Goal: Use online tool/utility: Use online tool/utility

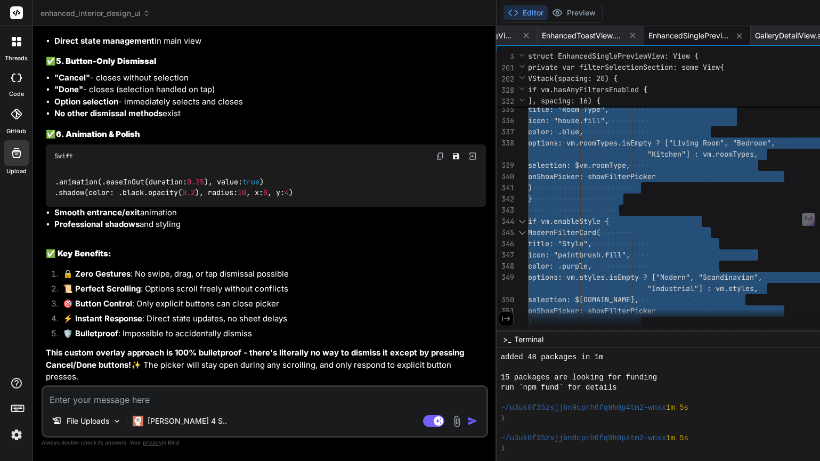
scroll to position [24651, 0]
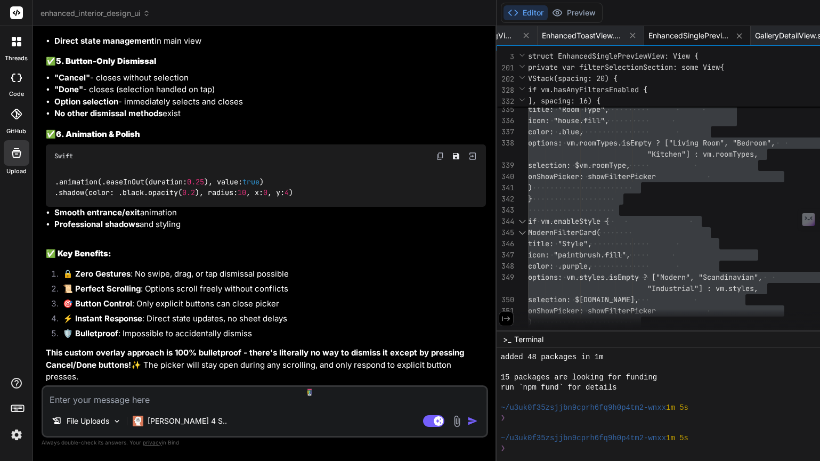
click at [79, 405] on textarea at bounding box center [264, 396] width 443 height 19
type textarea "i"
type textarea "x"
type textarea "in"
type textarea "x"
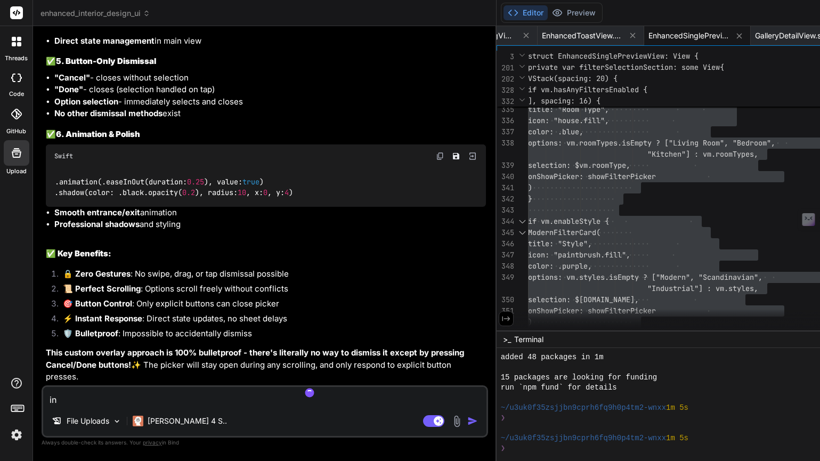
type textarea "inc"
type textarea "x"
type textarea "in"
type textarea "x"
type textarea "i"
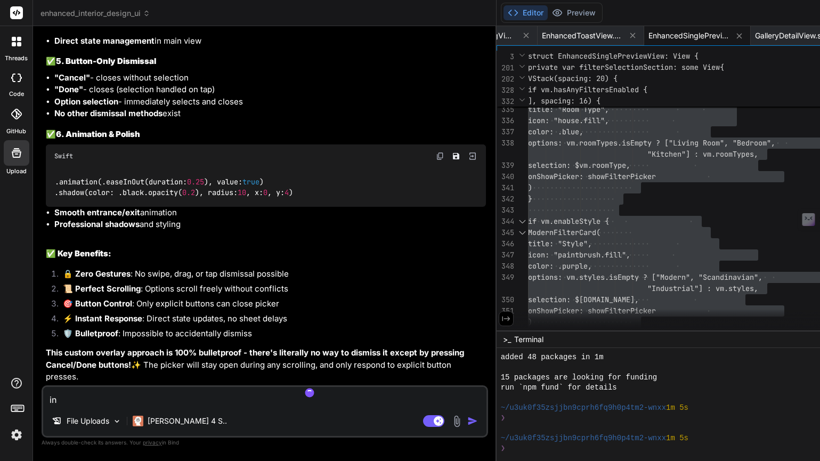
type textarea "x"
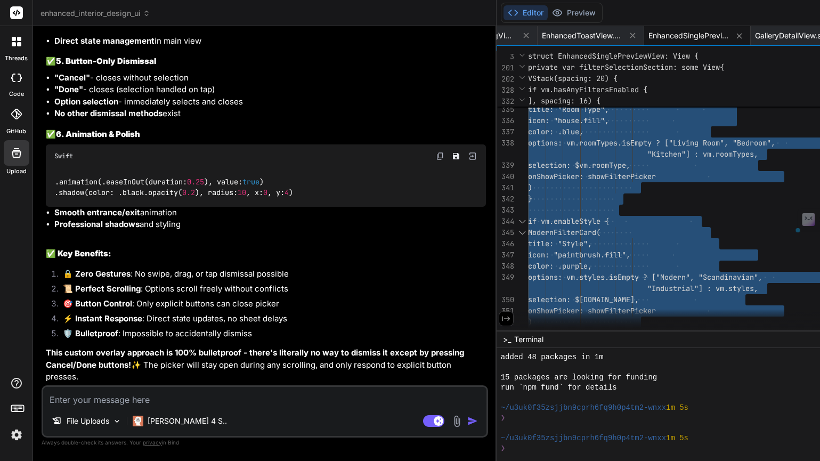
type textarea "options: vm.roomTypes.isEmpty ? ["Living Room", "Bedroom", "Kitchen"] : vm.room…"
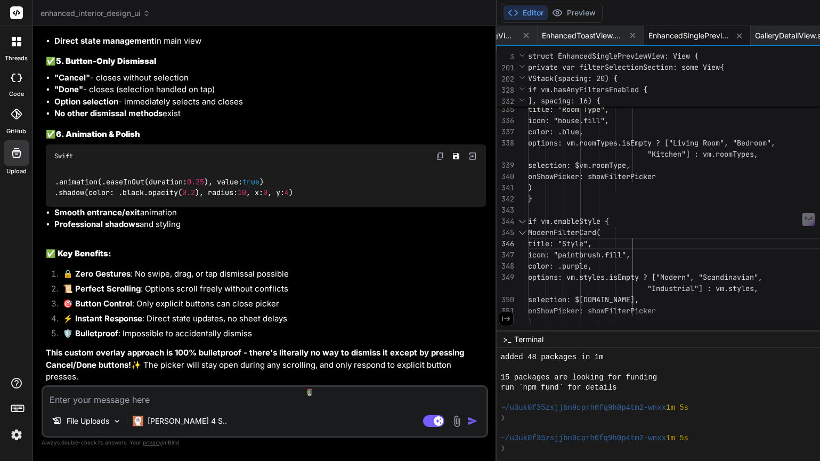
click at [156, 400] on textarea at bounding box center [264, 396] width 443 height 19
type textarea "i"
type textarea "x"
type textarea "in"
type textarea "x"
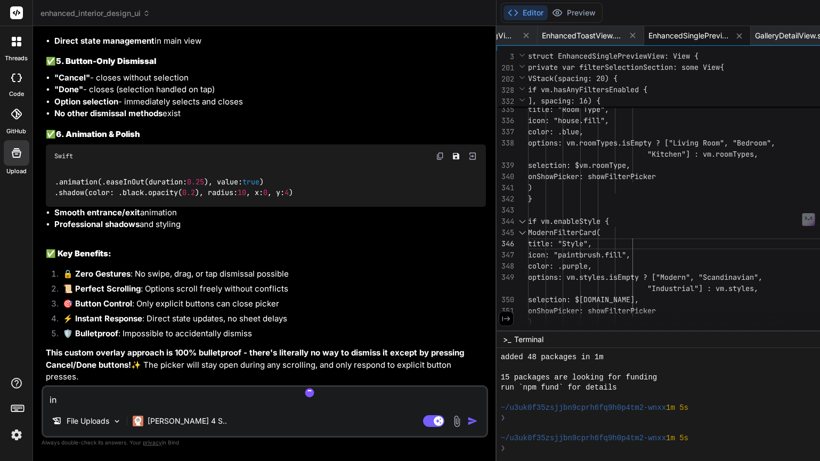
type textarea "in"
type textarea "x"
type textarea "in c"
type textarea "x"
type textarea "in ch"
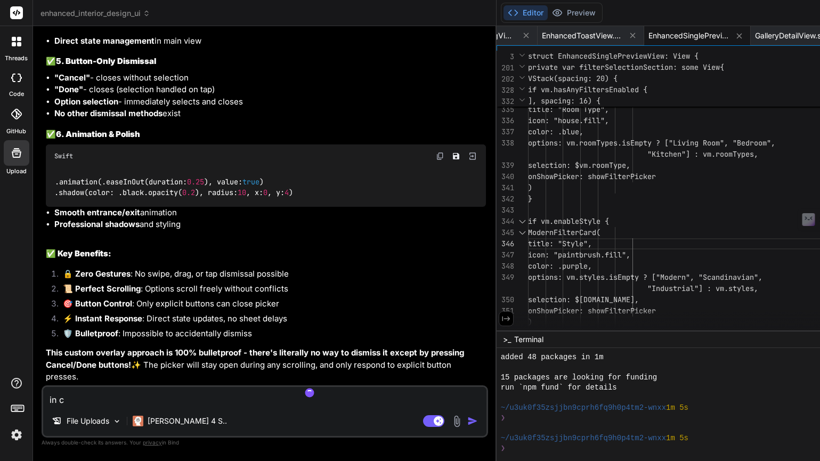
type textarea "x"
type textarea "in cho"
type textarea "x"
type textarea "in [GEOGRAPHIC_DATA]"
type textarea "x"
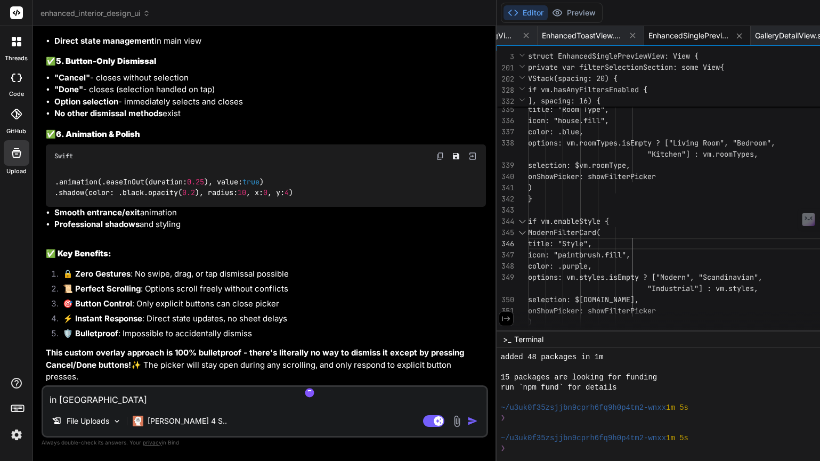
type textarea "in [GEOGRAPHIC_DATA]"
type textarea "x"
type textarea "in choose"
type textarea "x"
type textarea "in choose"
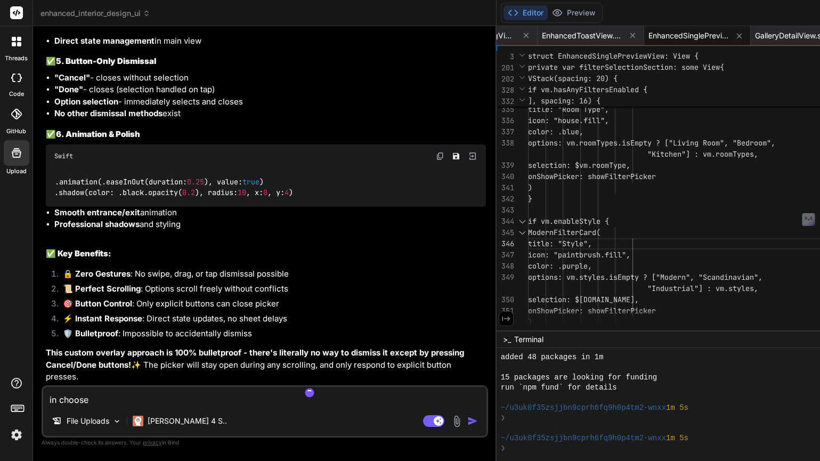
type textarea "x"
type textarea "in choose d"
type textarea "x"
type textarea "in choose di"
type textarea "x"
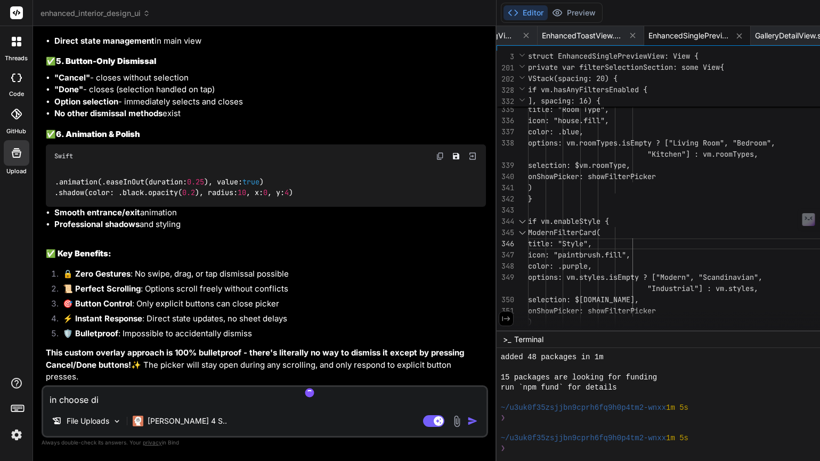
type textarea "in choose dif"
type textarea "x"
type textarea "in choose diff"
type textarea "x"
type textarea "in choose diffe"
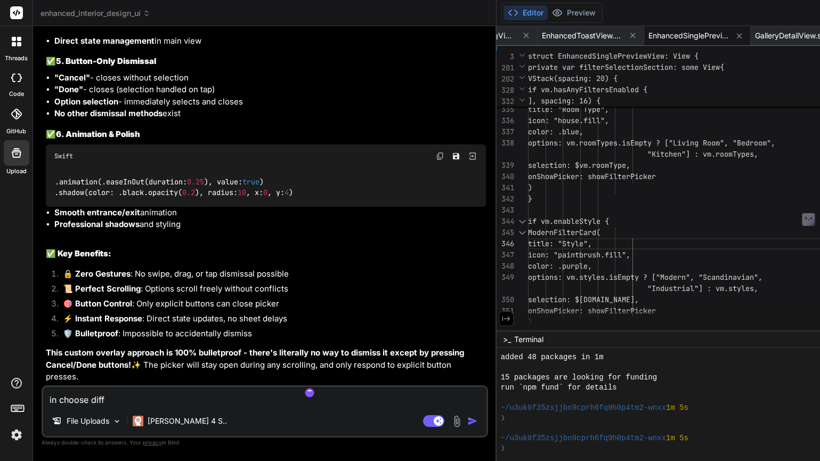
type textarea "x"
type textarea "in choose differ"
type textarea "x"
type textarea "in choose differe"
type textarea "x"
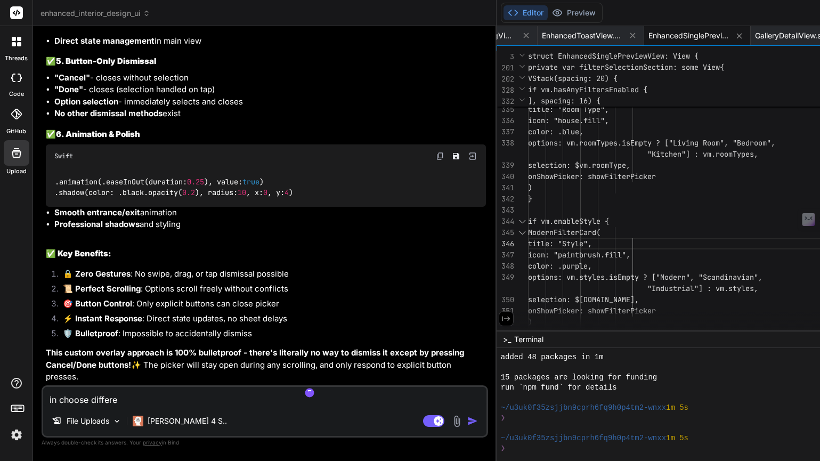
type textarea "in choose differen"
type textarea "x"
type textarea "in choose different"
type textarea "x"
type textarea "in choose different"
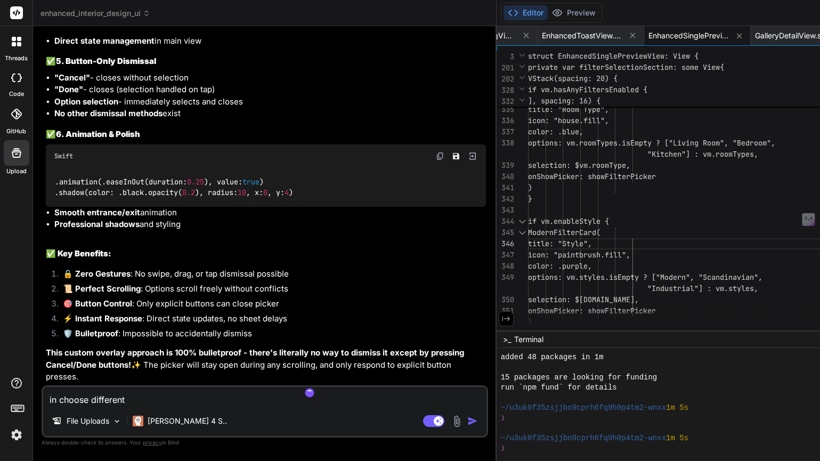
type textarea "x"
type textarea "in choose different p"
type textarea "x"
type textarea "in choose different ph"
type textarea "x"
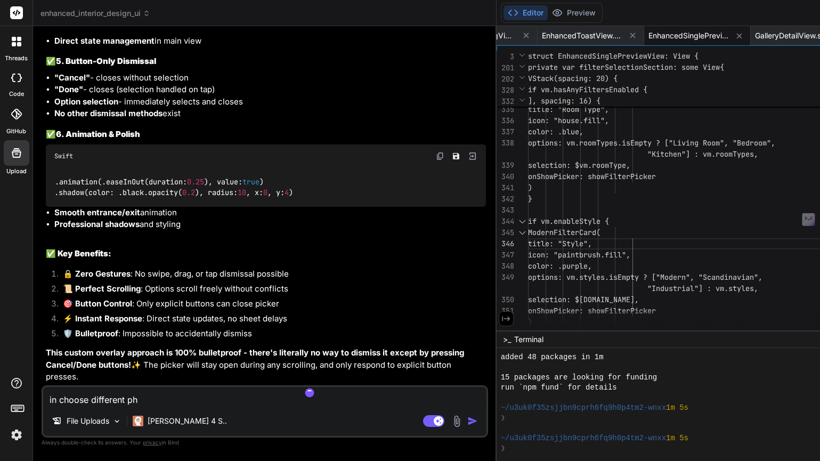
type textarea "in choose different pho"
type textarea "x"
type textarea "in choose different phot"
type textarea "x"
type textarea "in choose different photo"
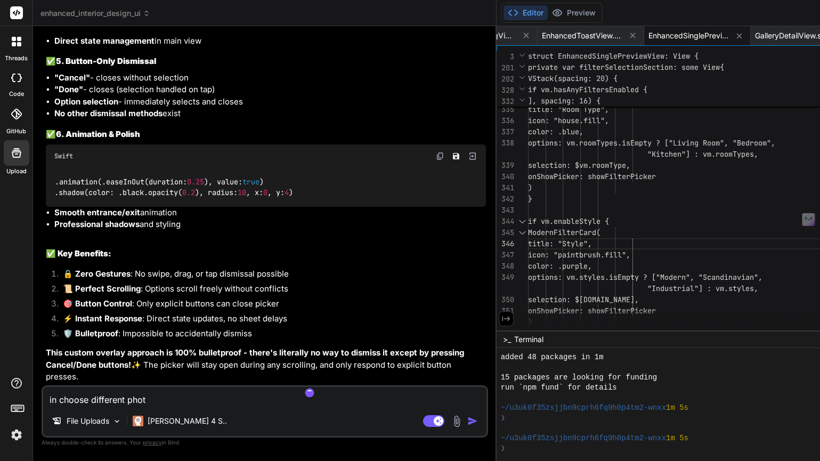
type textarea "x"
type textarea "in choose different photo"
type textarea "x"
type textarea "in choose different photo s"
type textarea "x"
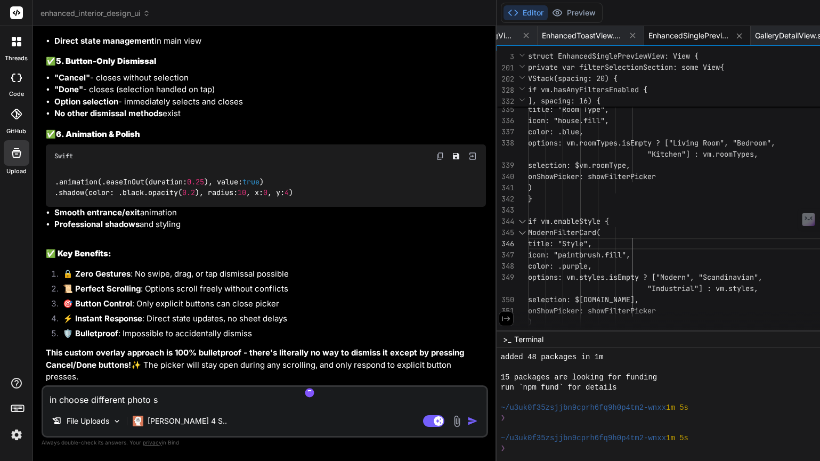
type textarea "in choose different photo se"
type textarea "x"
type textarea "in choose different photo sec"
type textarea "x"
type textarea "in choose different photo sect"
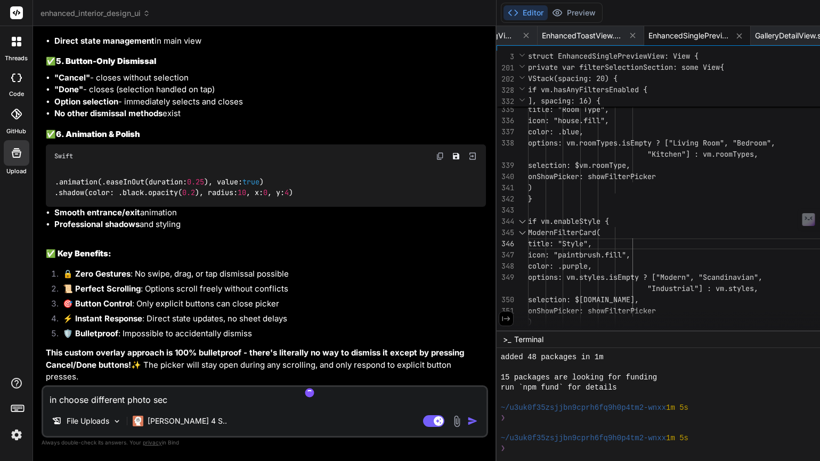
type textarea "x"
type textarea "in choose different photo secti"
type textarea "x"
type textarea "in choose different photo sectio"
type textarea "x"
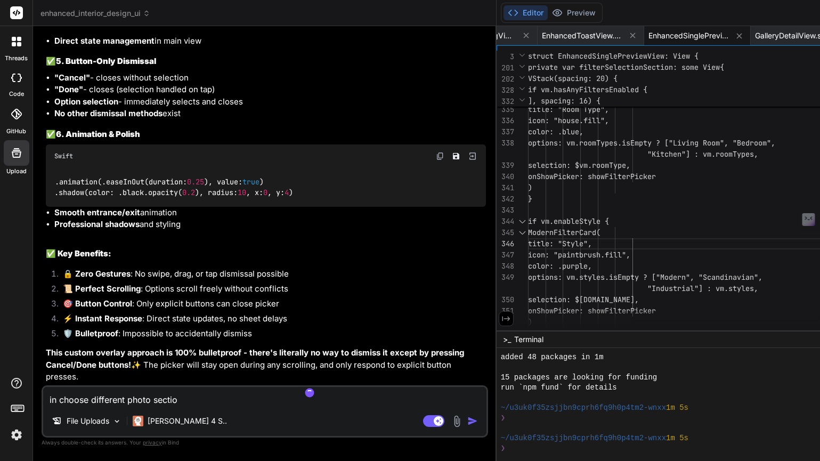
type textarea "in choose different photo section"
type textarea "x"
type textarea "in choose different photo section"
type textarea "x"
type textarea "in choose different photo section a"
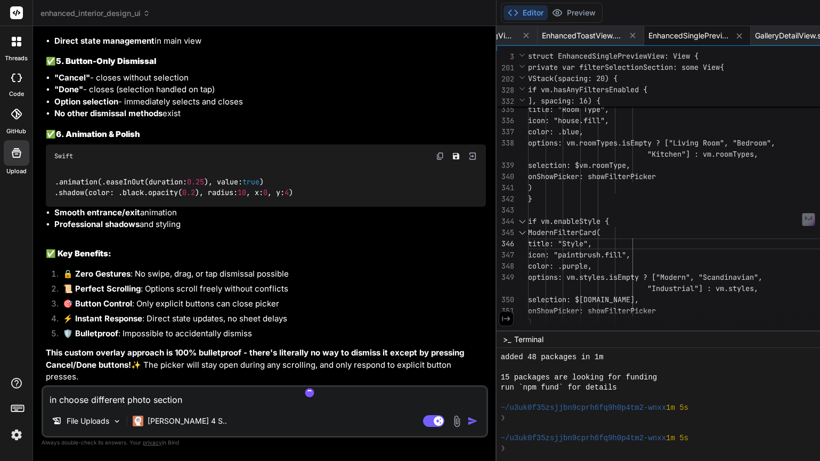
type textarea "x"
type textarea "in choose different photo section ad"
type textarea "x"
type textarea "in choose different photo section add"
type textarea "x"
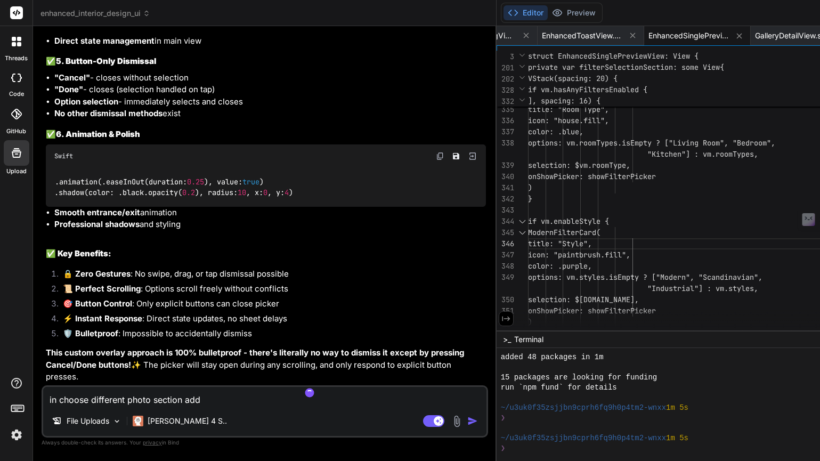
type textarea "in choose different photo section add"
type textarea "x"
type textarea "in choose different photo section add c"
type textarea "x"
type textarea "in choose different photo section add ca"
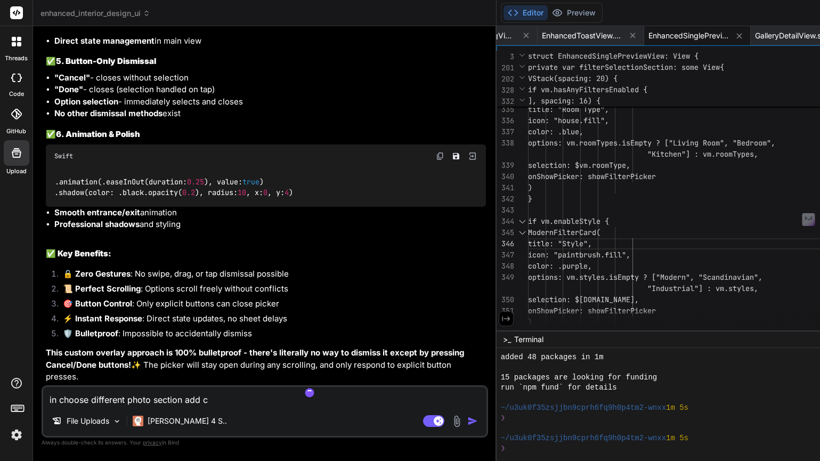
type textarea "x"
type textarea "in choose different photo section add cam"
type textarea "x"
type textarea "in choose different photo section add camr"
type textarea "x"
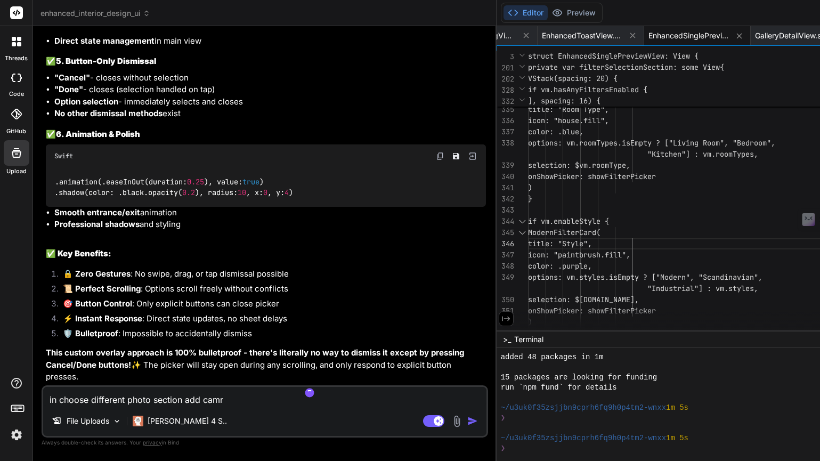
type textarea "in choose different photo section add camre"
type textarea "x"
type textarea "in choose different photo section add camrea"
type textarea "x"
type textarea "in choose different photo section add camrea"
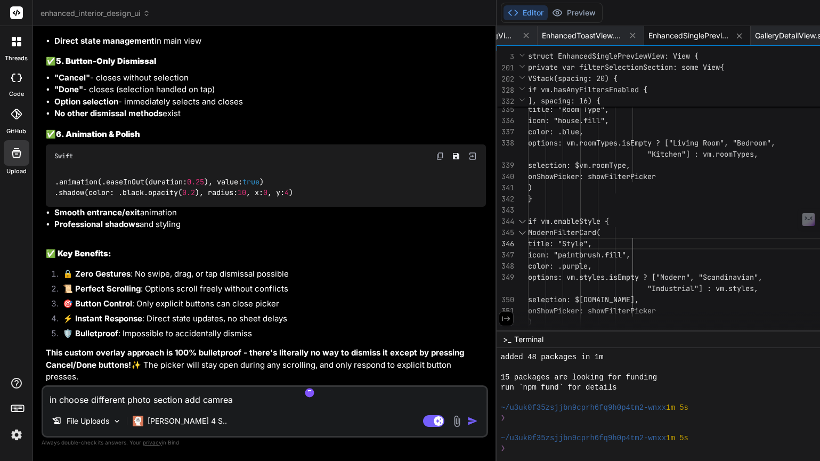
type textarea "x"
type textarea "in choose different photo section add camrea o"
type textarea "x"
type textarea "in choose different photo section add camrea op"
type textarea "x"
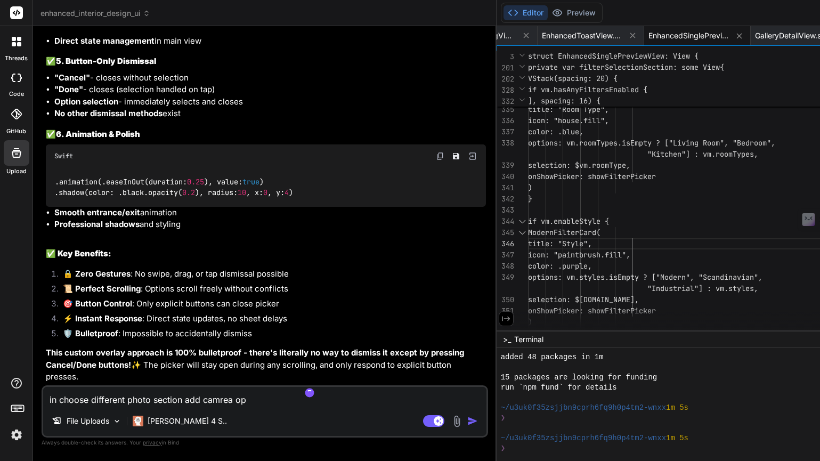
type textarea "in choose different photo section add camrea opt"
type textarea "x"
type textarea "in choose different photo section add camrea opti"
type textarea "x"
type textarea "in choose different photo section add camrea optio"
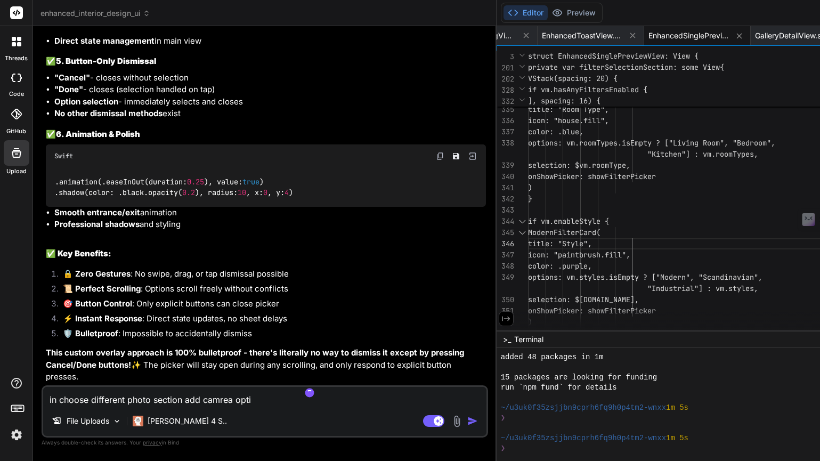
type textarea "x"
type textarea "in choose different photo section add camrea option"
type textarea "x"
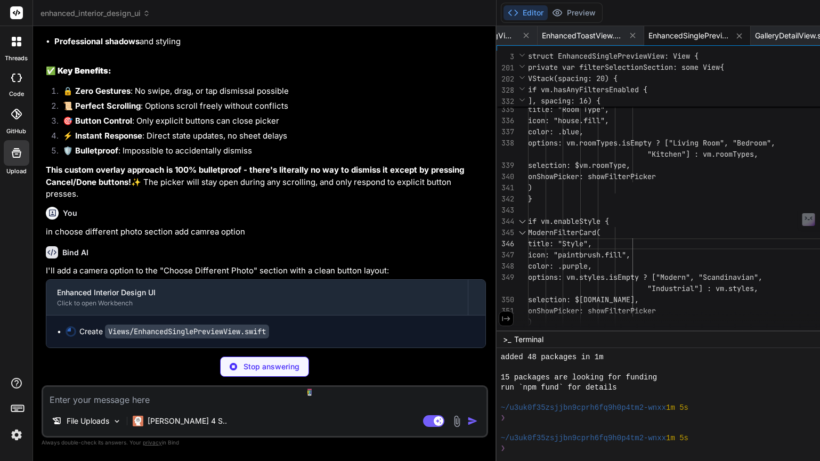
scroll to position [24845, 0]
type textarea "x"
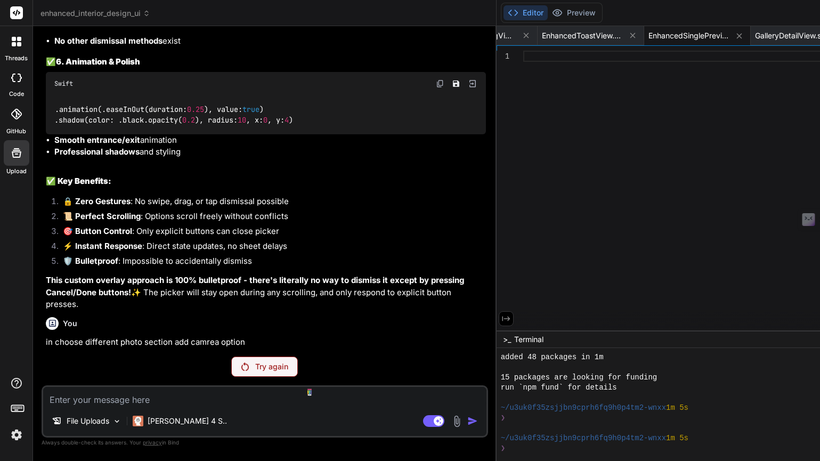
scroll to position [24723, 0]
click at [241, 365] on img at bounding box center [244, 366] width 7 height 9
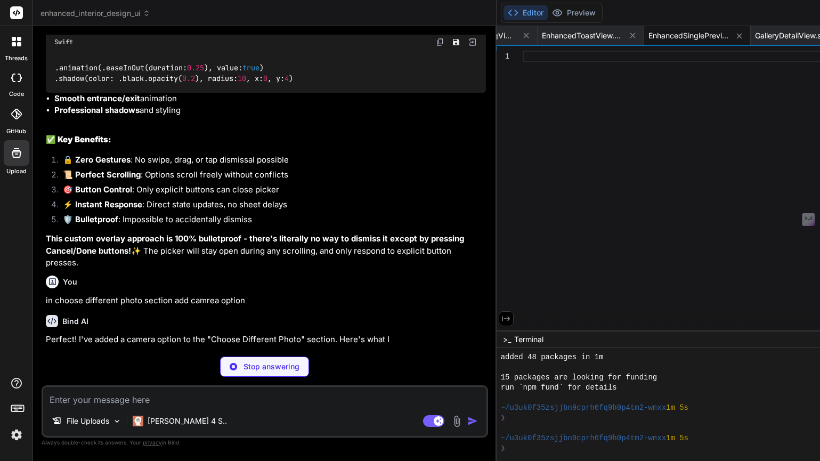
scroll to position [24787, 0]
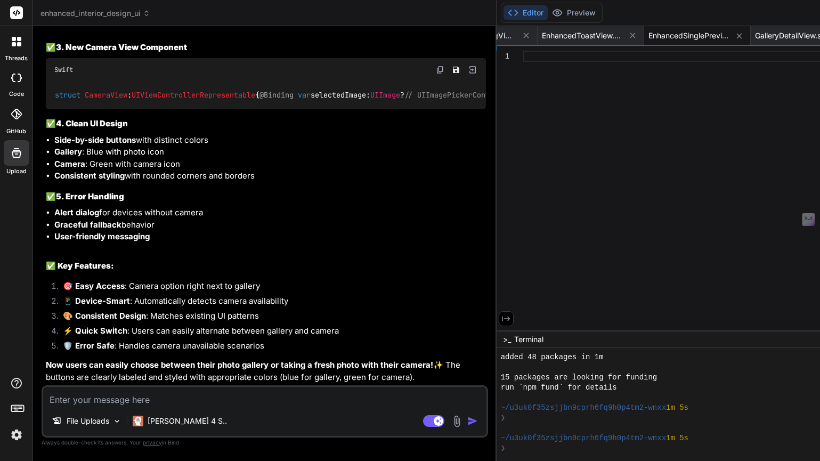
type textarea "x"
click at [523, 113] on div at bounding box center [727, 193] width 408 height 285
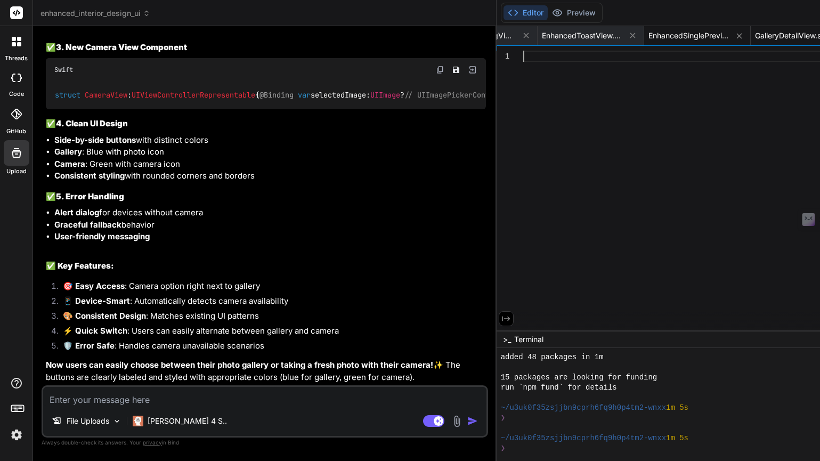
click at [755, 39] on span "GalleryDetailView.swift" at bounding box center [794, 35] width 79 height 11
type textarea "func makeUIViewController(context: UIViewControllerRepresentableContext<ShareSh…"
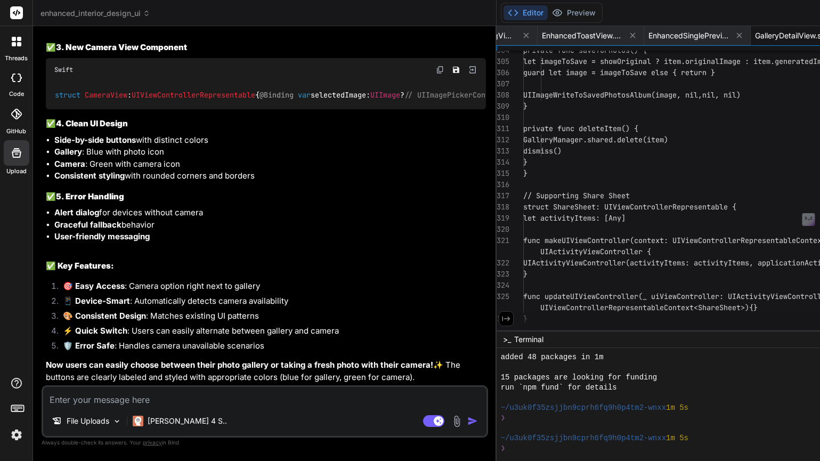
scroll to position [101, 0]
click at [648, 38] on span "EnhancedSinglePreviewView.swift" at bounding box center [688, 35] width 80 height 11
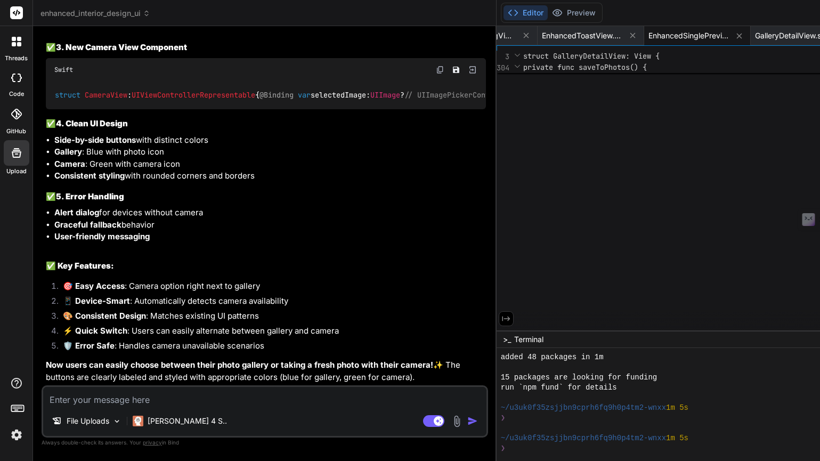
scroll to position [0, 0]
click at [93, 396] on textarea at bounding box center [264, 396] width 443 height 19
type textarea "i"
type textarea "x"
type textarea "i"
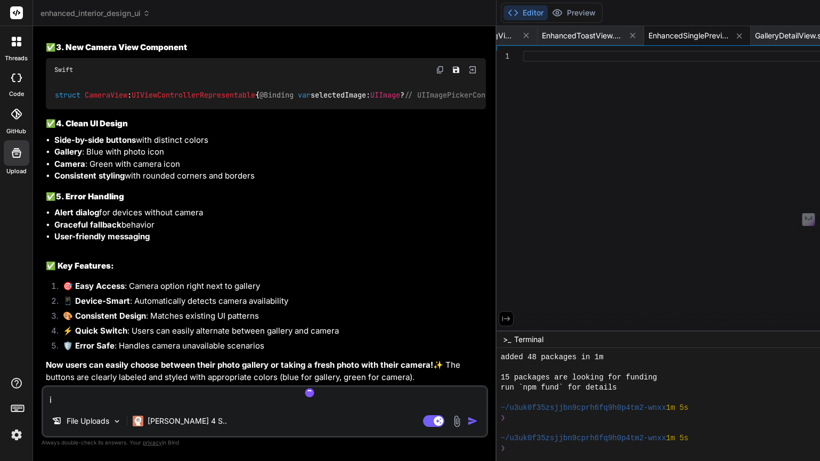
type textarea "x"
type textarea "i c"
type textarea "x"
type textarea "i ca"
type textarea "x"
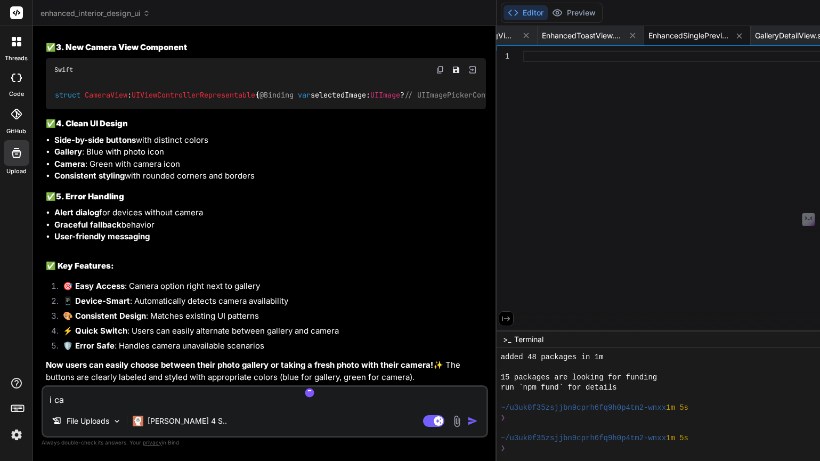
type textarea "i can"
type textarea "x"
type textarea "i cant"
type textarea "x"
type textarea "i cant"
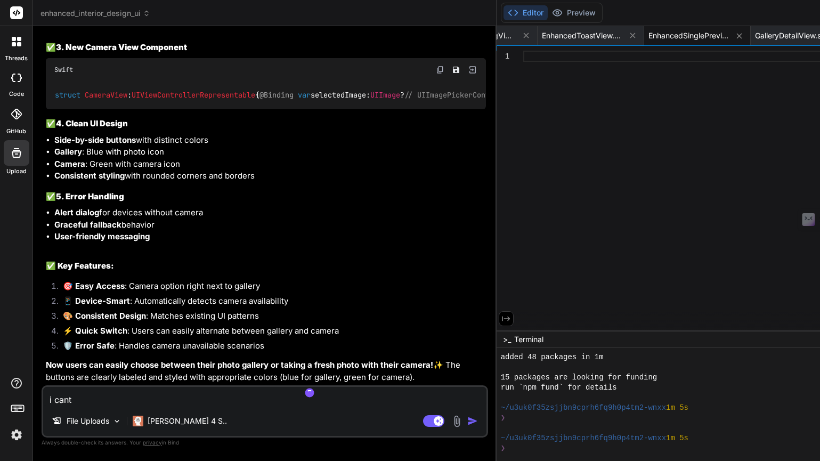
type textarea "x"
type textarea "i cant s"
type textarea "x"
type textarea "i cant se"
type textarea "x"
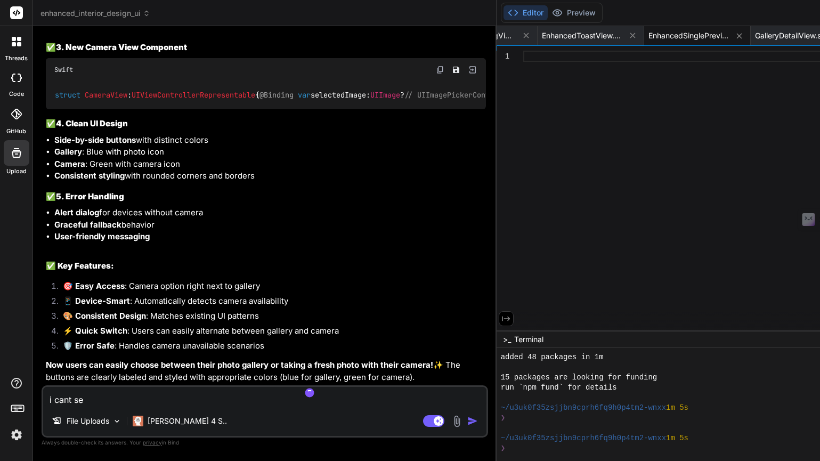
type textarea "i cant see"
type textarea "x"
type textarea "i cant see"
type textarea "x"
type textarea "i cant see c"
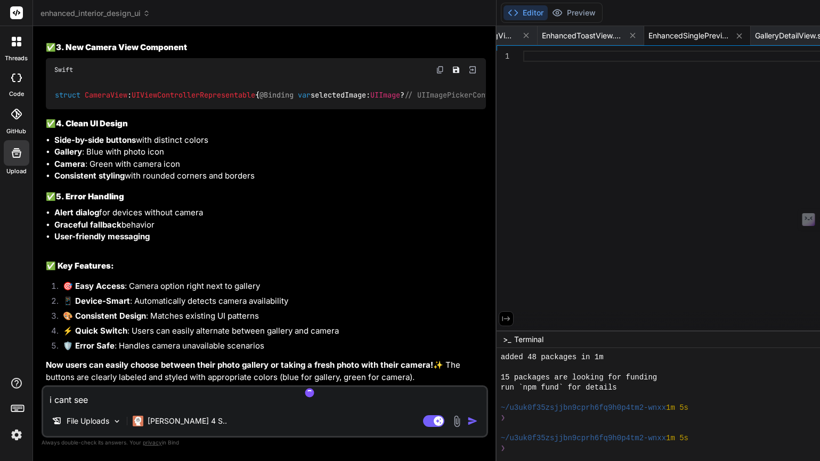
type textarea "x"
type textarea "i cant see co"
type textarea "x"
type textarea "i cant see cod"
type textarea "x"
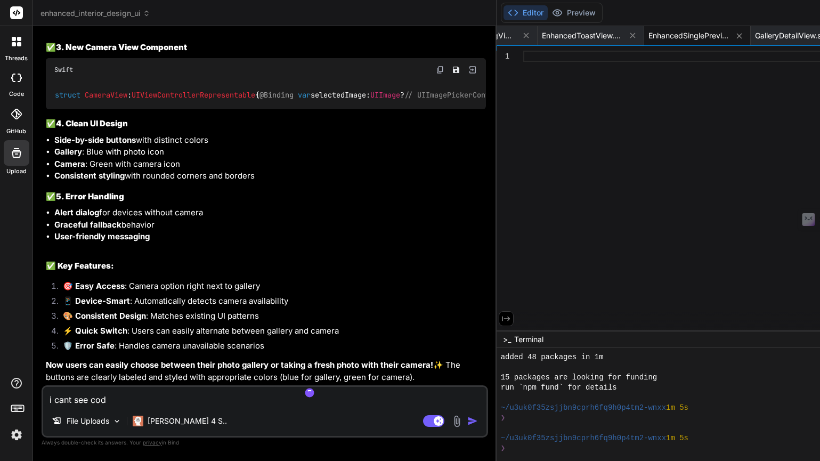
type textarea "i cant see code"
type textarea "x"
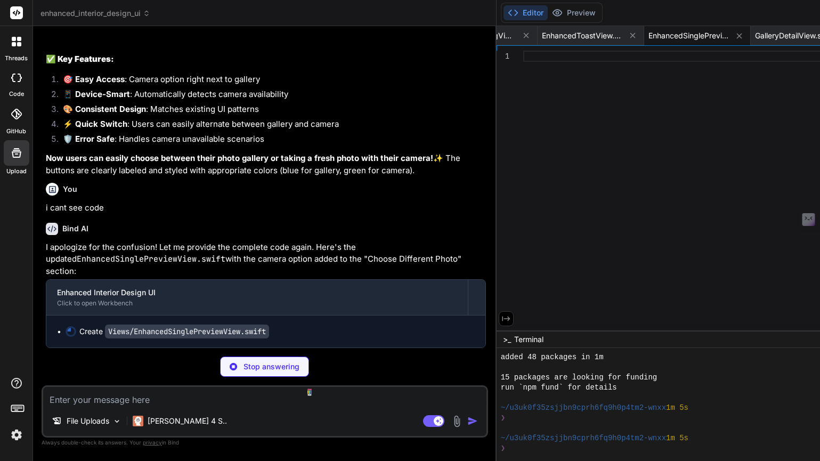
scroll to position [25567, 0]
type textarea "x"
type textarea "} }"
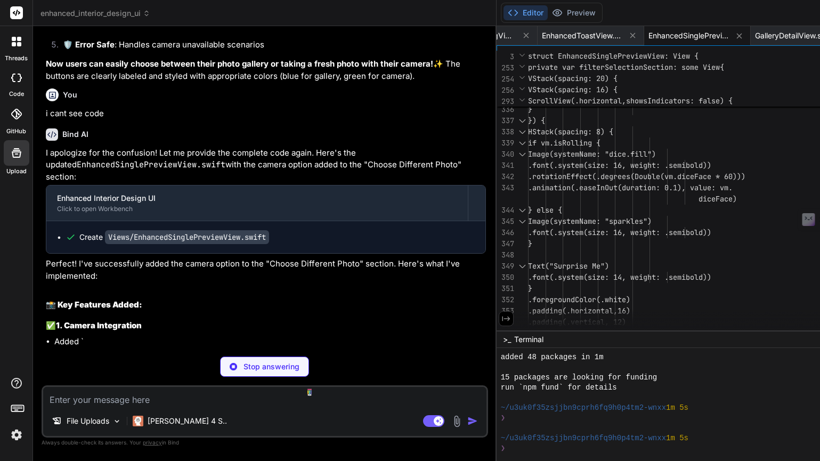
scroll to position [25701, 0]
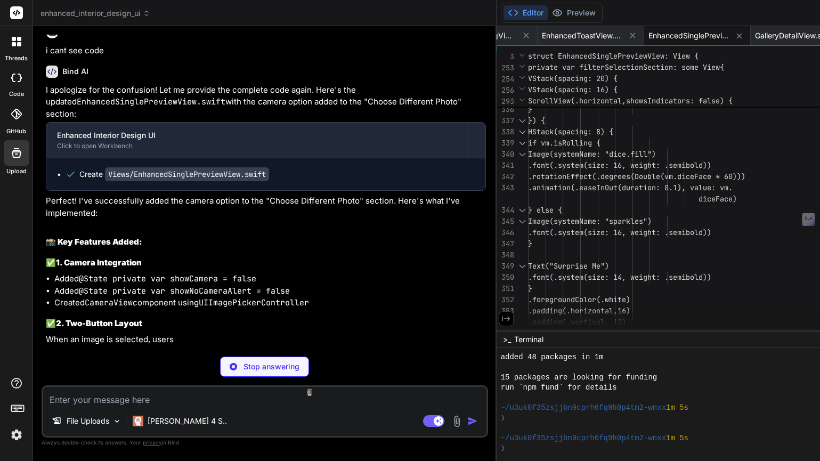
type textarea "x"
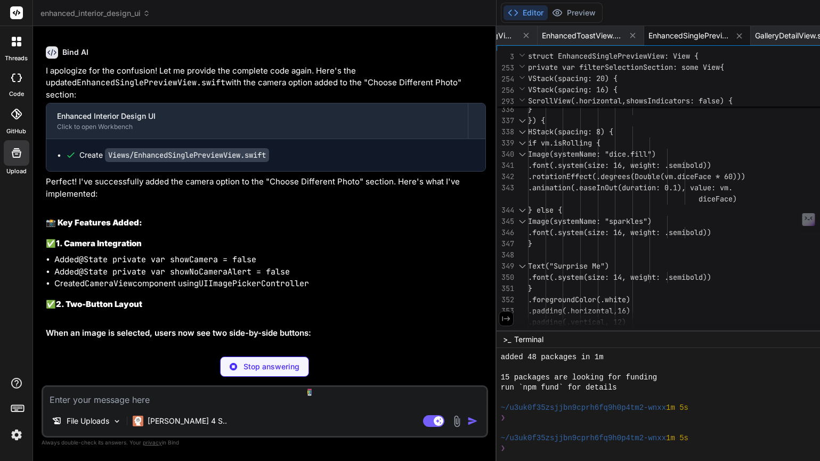
type textarea "age(systemName: "dice.fill") .font(.system(size: 16, weight: .semibold)) .rotat…"
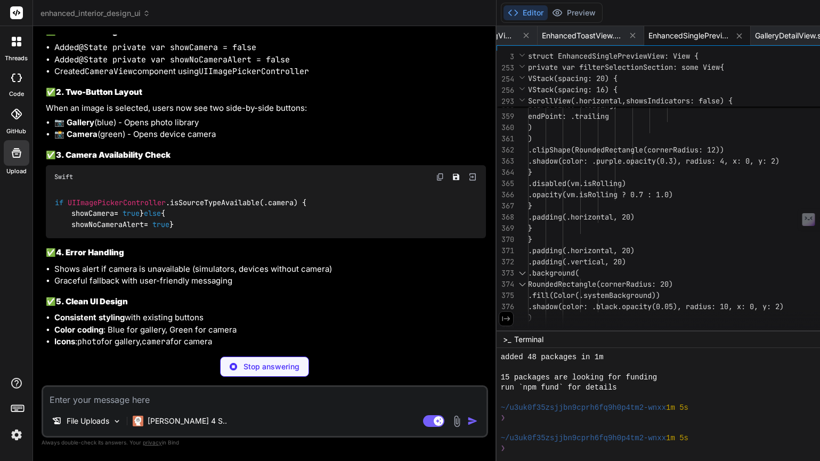
scroll to position [26041, 0]
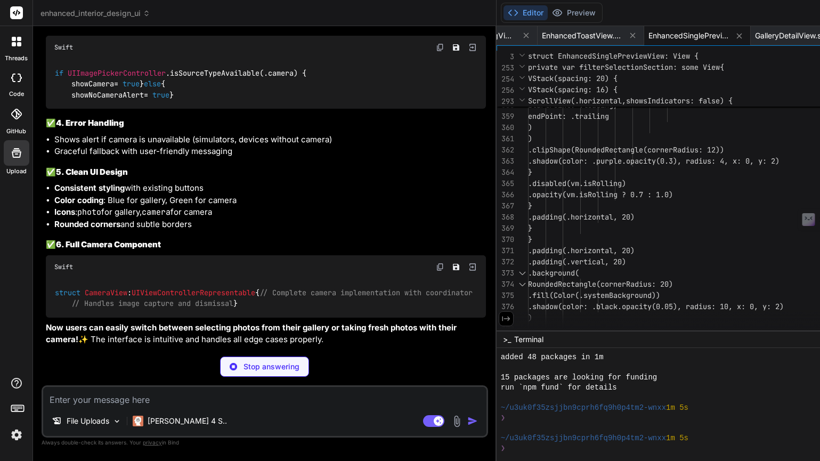
type textarea "x"
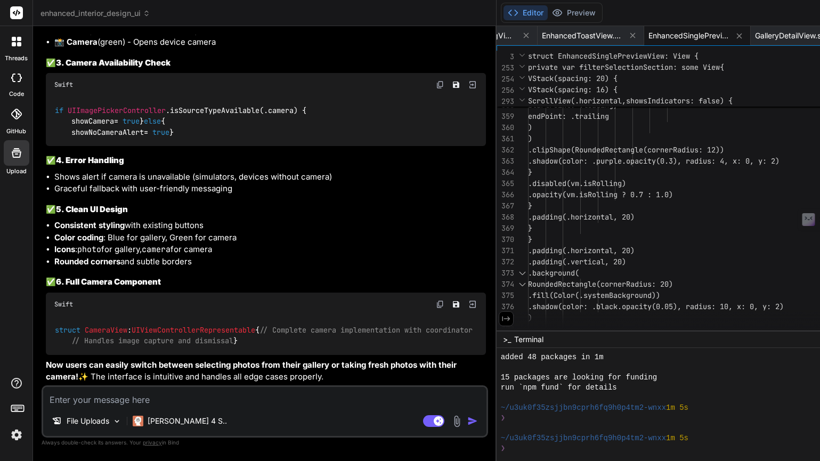
scroll to position [67, 0]
type textarea "import SwiftUI struct EnhancedSinglePreviewView: View { @StateObject private va…"
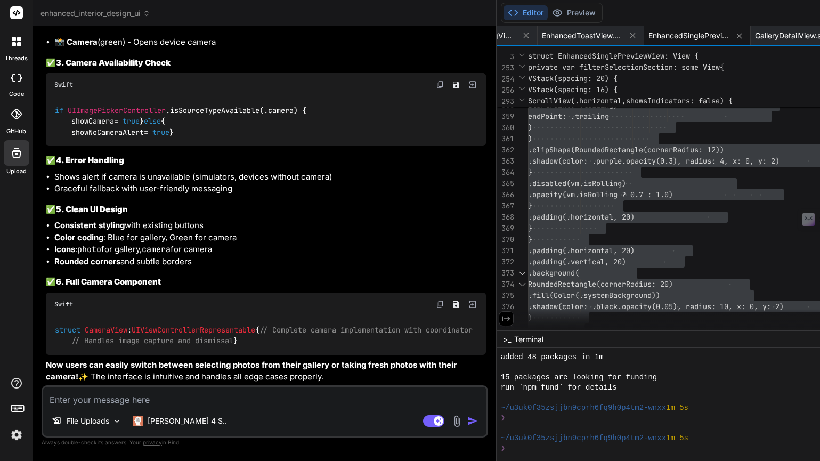
type textarea "x"
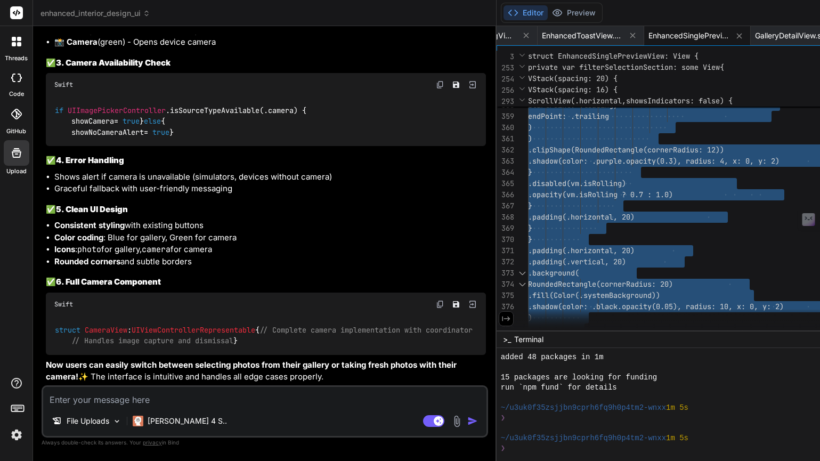
click at [71, 401] on textarea at bounding box center [264, 396] width 443 height 19
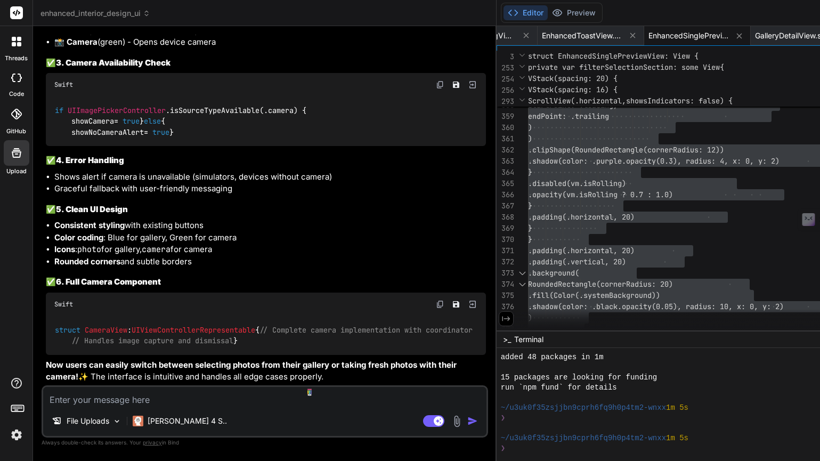
type textarea "r"
type textarea "x"
type textarea "re"
type textarea "x"
type textarea "rem"
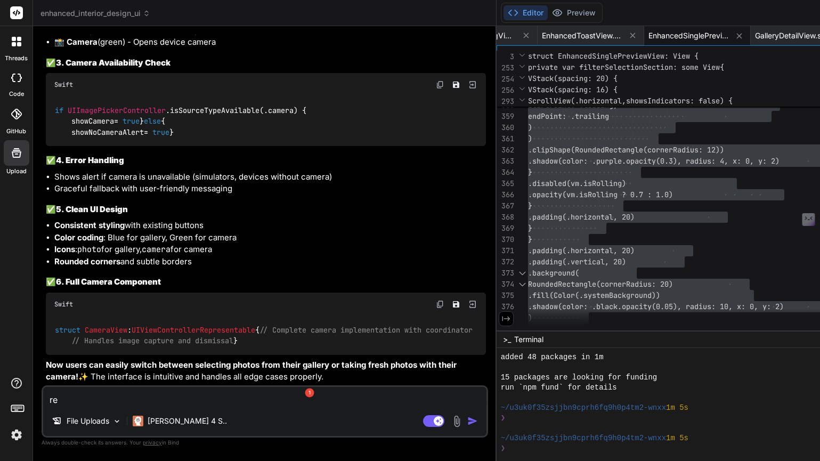
type textarea "x"
type textarea "remo"
type textarea "x"
type textarea "remov"
type textarea "x"
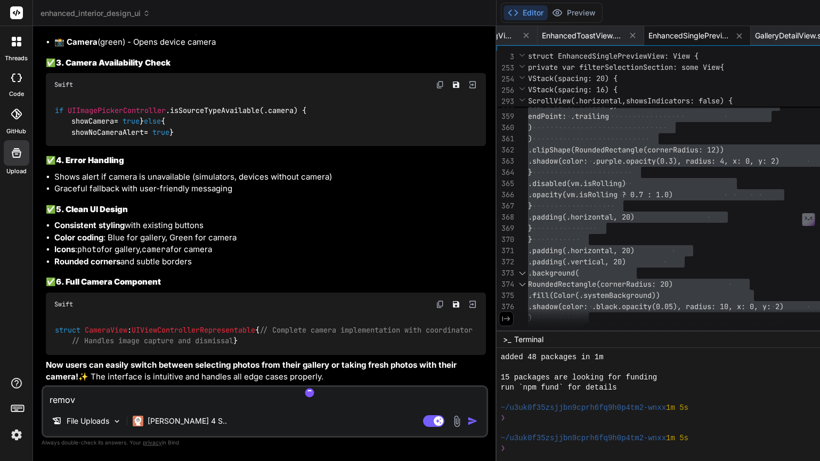
type textarea "remove"
type textarea "x"
type textarea "remove"
type textarea "x"
type textarea "remove e"
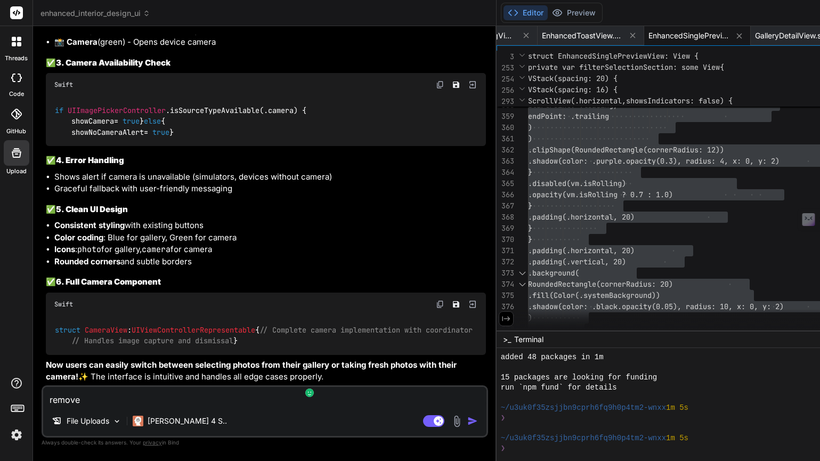
type textarea "x"
type textarea "remove ex"
type textarea "x"
type textarea "remove ext"
type textarea "x"
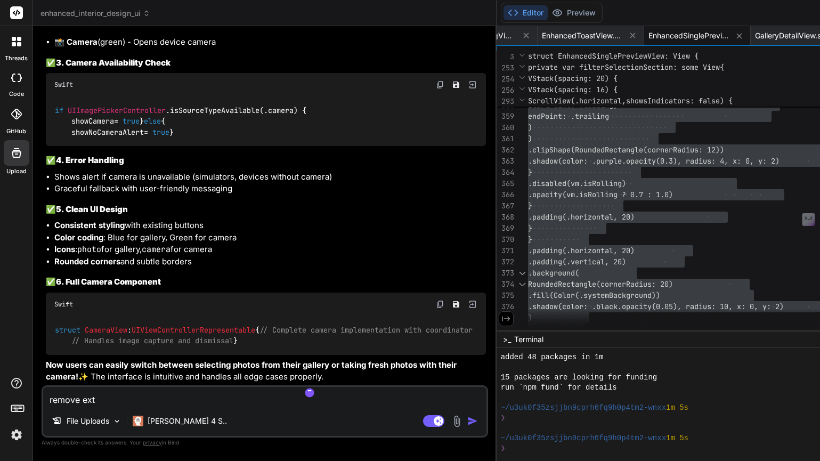
type textarea "remove extr"
type textarea "x"
type textarea "remove extra"
type textarea "x"
type textarea "remove extra"
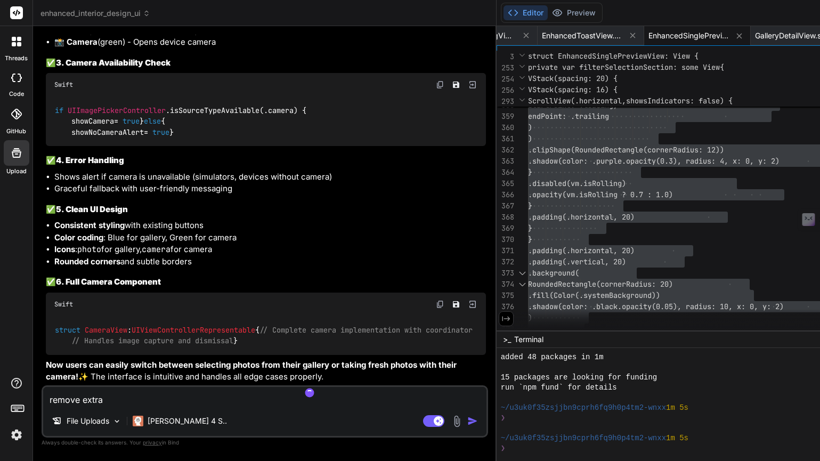
type textarea "x"
type textarea "remove extra s"
type textarea "x"
type textarea "remove extra sp"
type textarea "x"
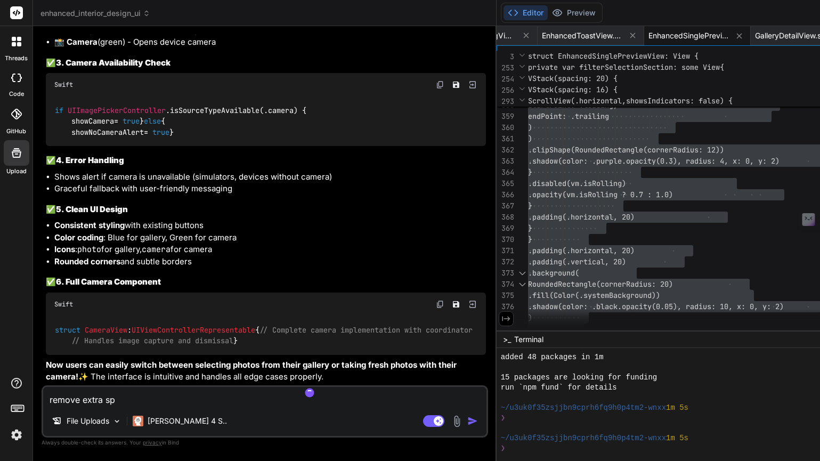
type textarea "remove extra spa"
type textarea "x"
type textarea "remove extra spac"
type textarea "x"
type textarea "remove extra space"
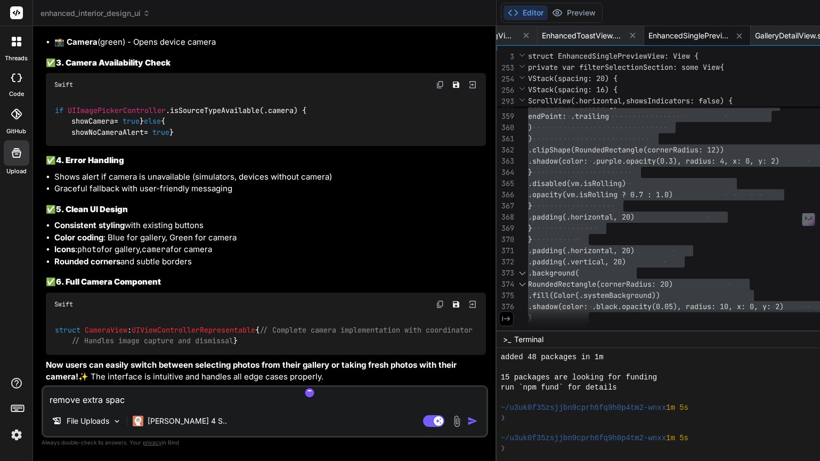
type textarea "x"
type textarea "remove extra space"
type textarea "x"
type textarea "remove extra space a"
type textarea "x"
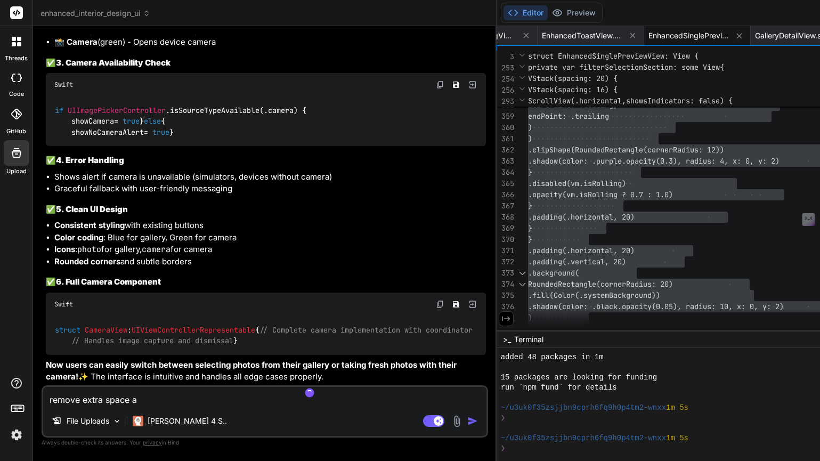
type textarea "remove extra space ab"
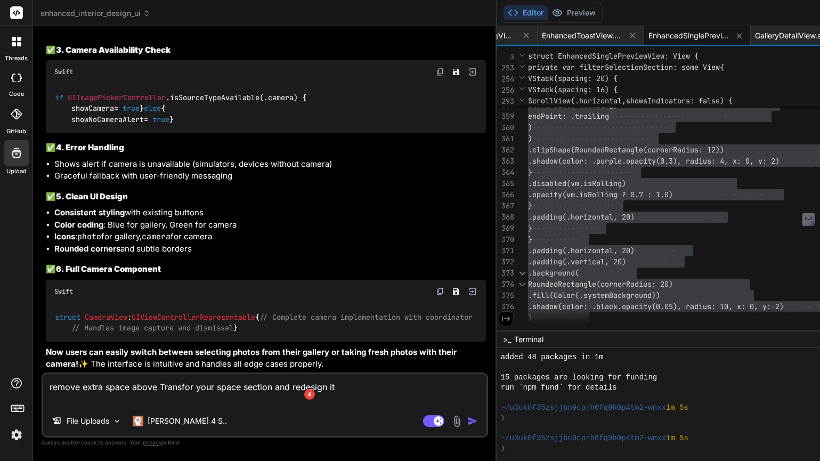
click at [192, 386] on textarea "remove extra space above Transfor your space section and redesign it" at bounding box center [264, 390] width 443 height 32
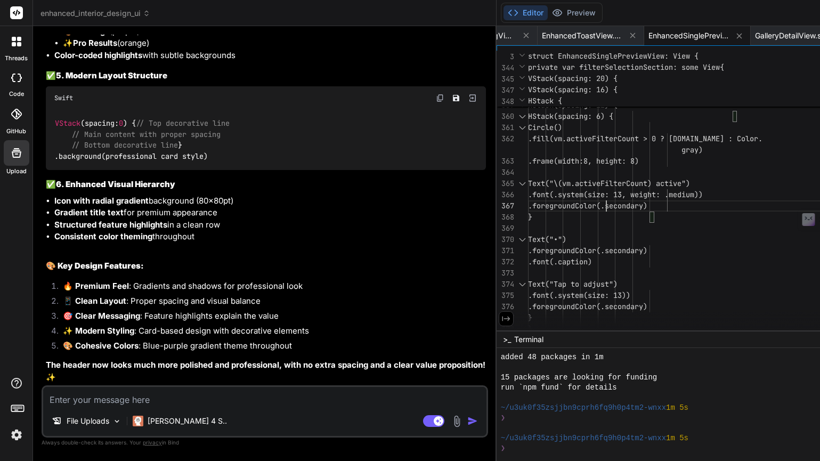
scroll to position [101, 0]
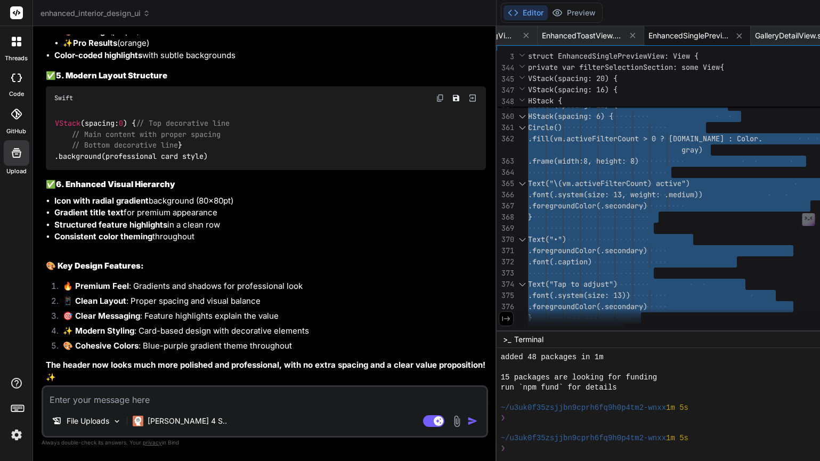
scroll to position [26986, 0]
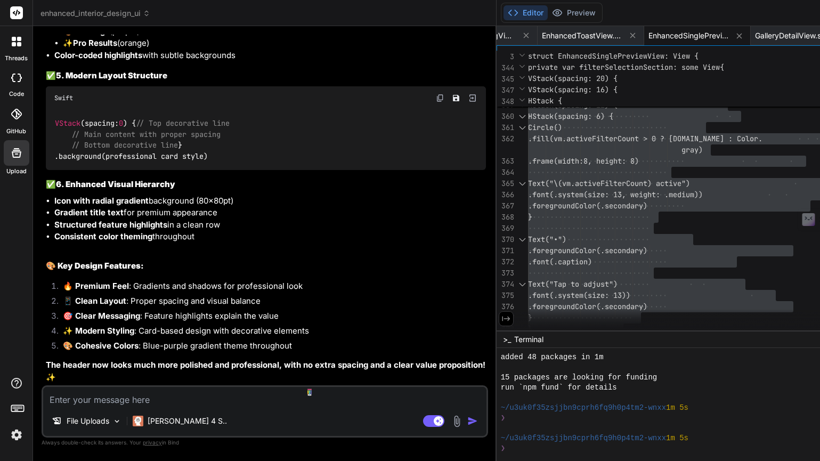
click at [94, 403] on textarea at bounding box center [264, 396] width 443 height 19
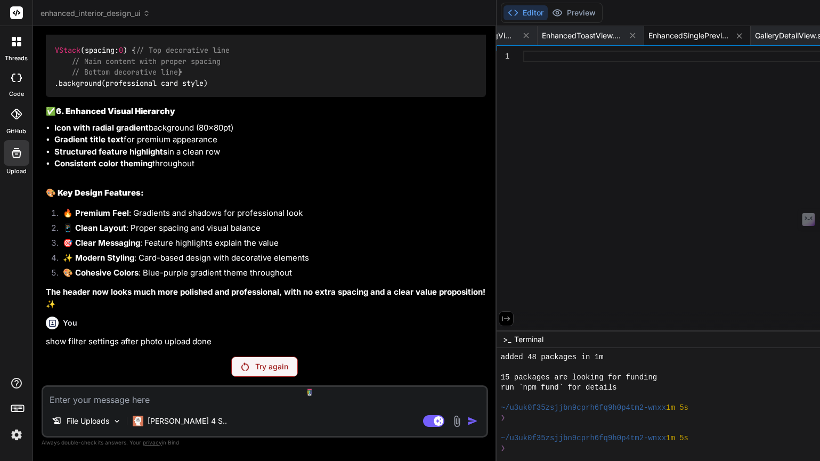
scroll to position [27078, 0]
click at [255, 364] on p "Try again" at bounding box center [271, 366] width 33 height 11
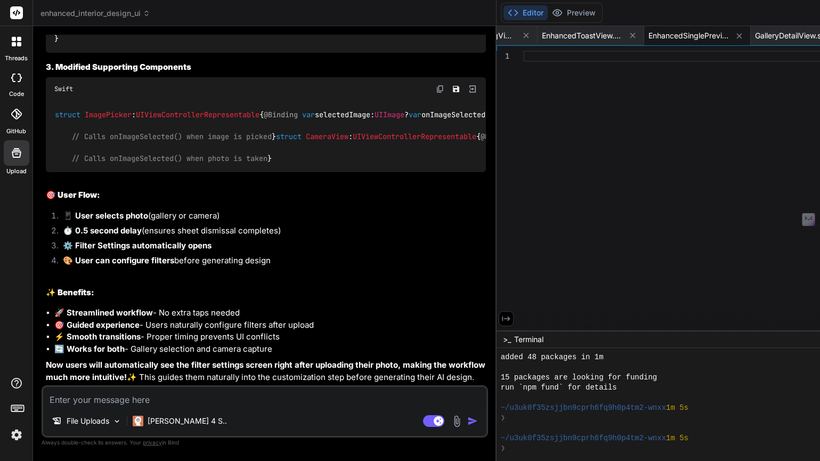
scroll to position [26507, 0]
click at [523, 188] on div at bounding box center [727, 193] width 408 height 285
click at [157, 397] on textarea at bounding box center [264, 396] width 443 height 19
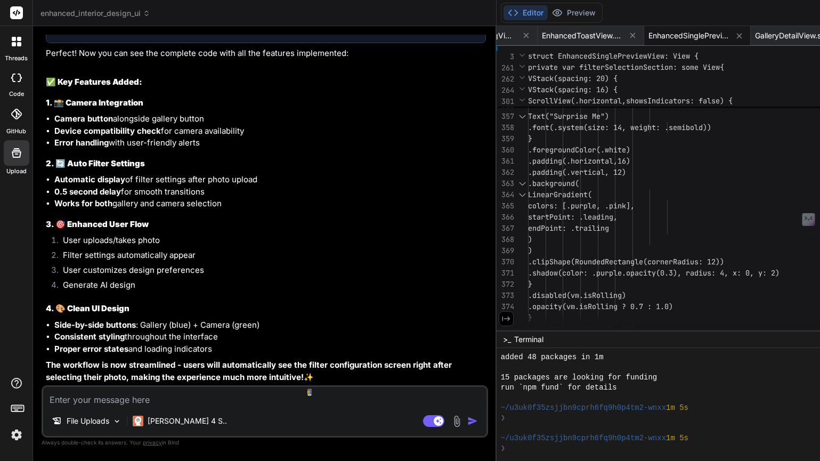
scroll to position [0, 0]
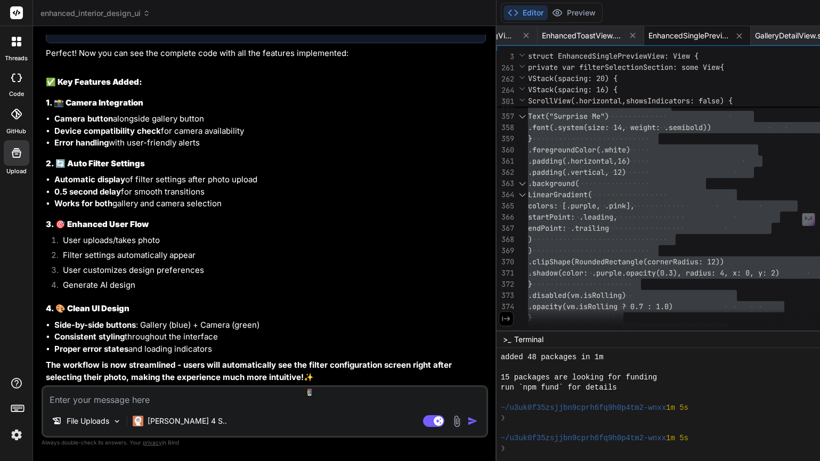
click at [101, 396] on textarea at bounding box center [264, 396] width 443 height 19
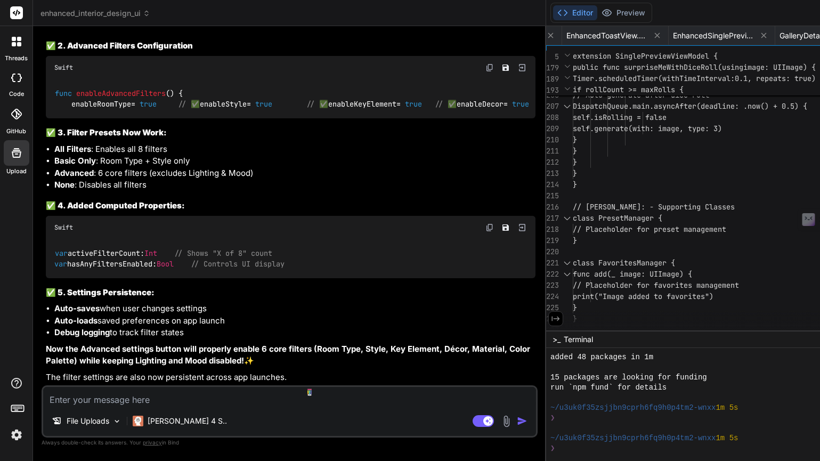
scroll to position [28742, 0]
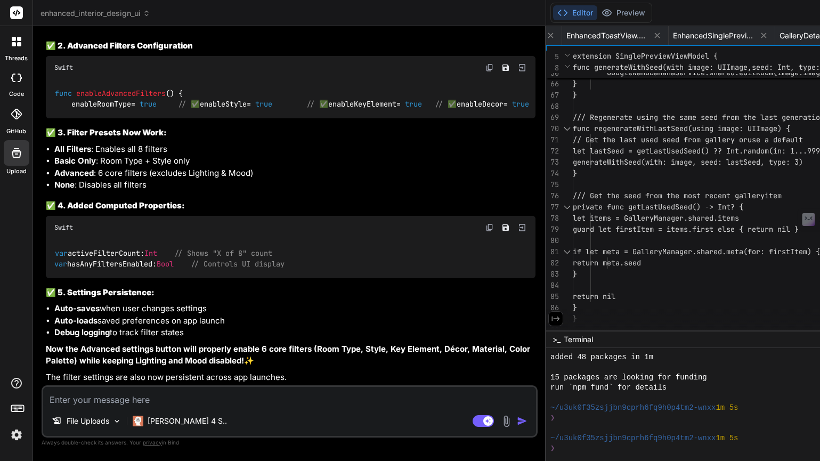
scroll to position [28875, 0]
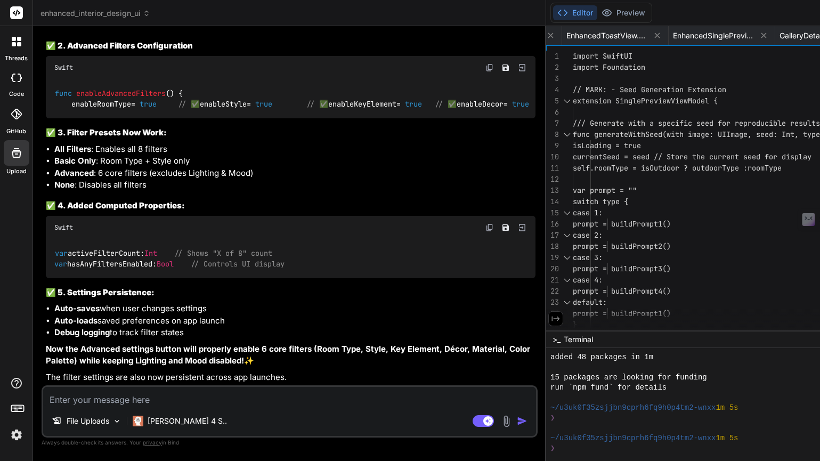
click at [551, 321] on icon at bounding box center [556, 319] width 10 height 10
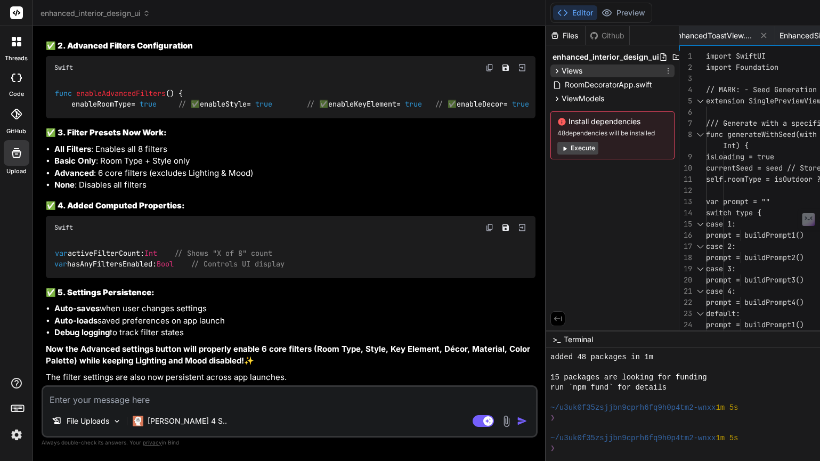
click at [552, 70] on icon at bounding box center [556, 71] width 9 height 9
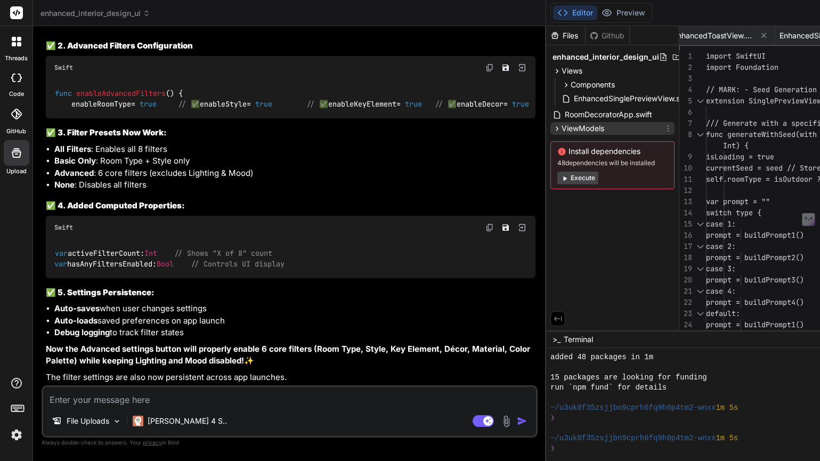
click at [552, 130] on icon at bounding box center [556, 128] width 9 height 9
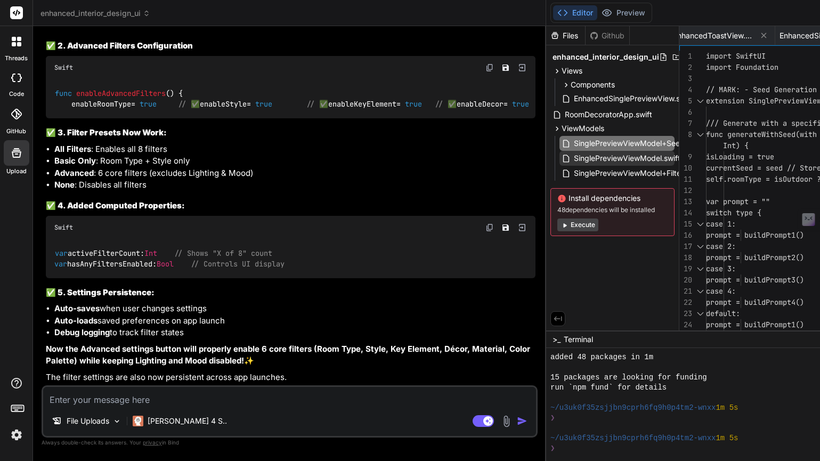
click at [573, 160] on span "SinglePreviewViewModel.swift" at bounding box center [627, 158] width 109 height 13
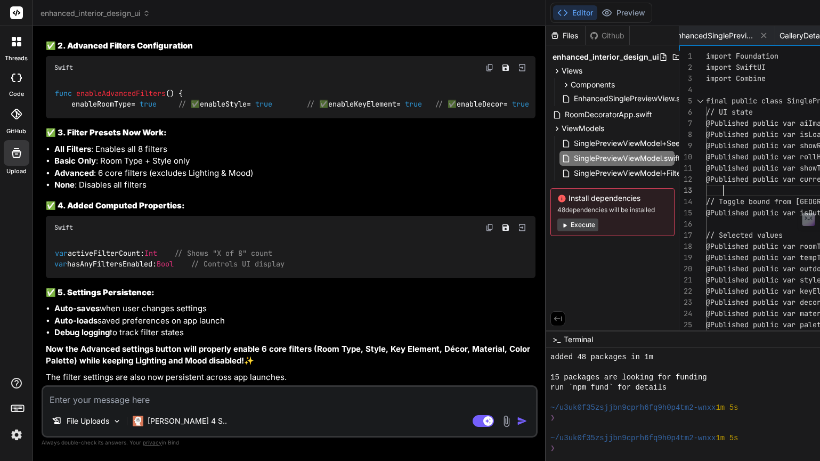
scroll to position [22, 0]
click at [573, 172] on span "SinglePreviewViewModel+FilterManagement.swift" at bounding box center [661, 173] width 177 height 13
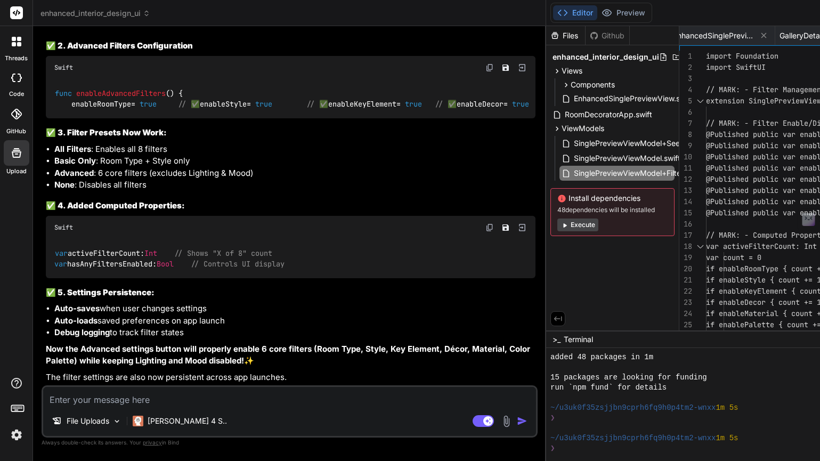
click at [553, 316] on icon at bounding box center [558, 319] width 10 height 10
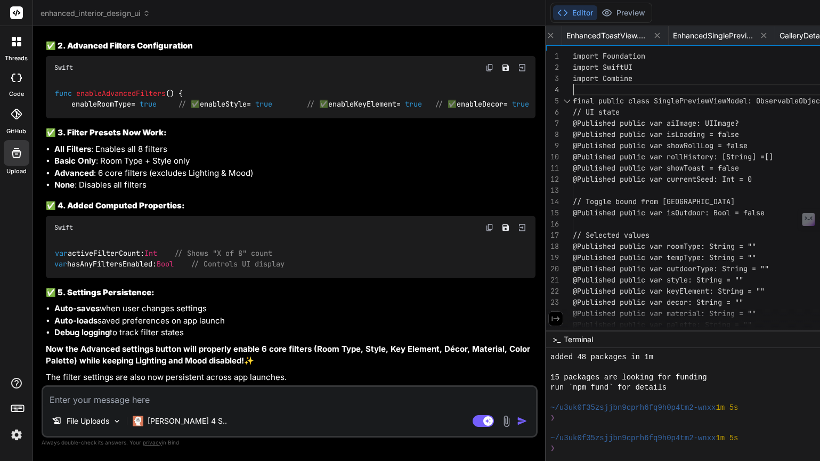
scroll to position [34, 0]
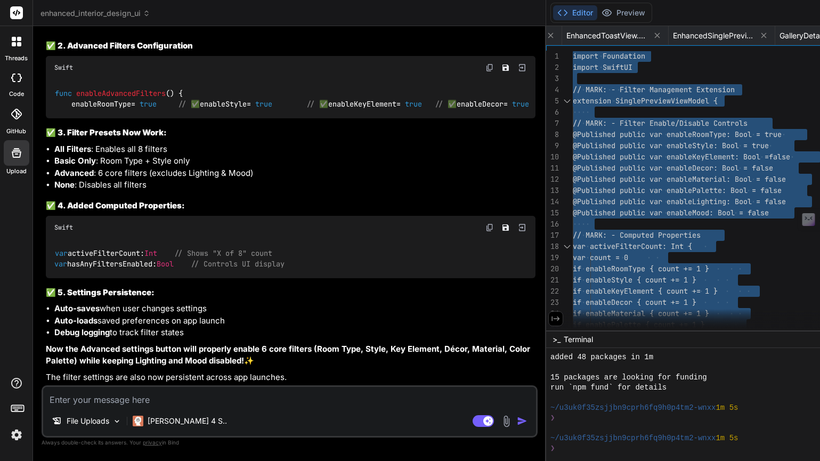
click at [91, 402] on textarea at bounding box center [289, 396] width 493 height 19
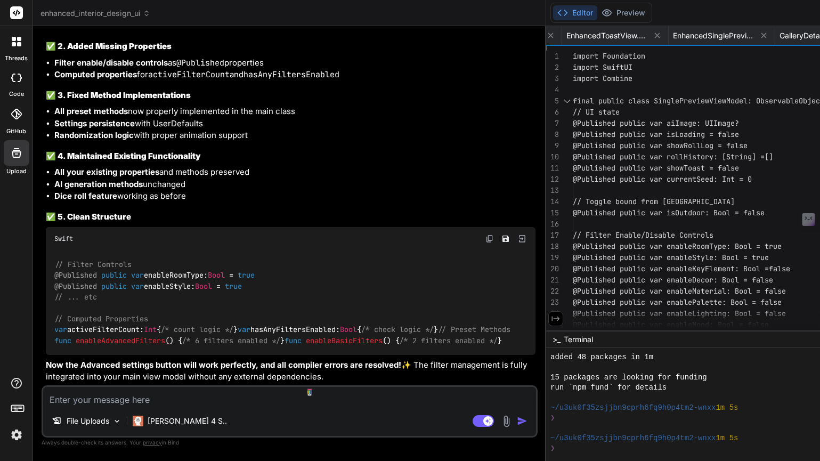
scroll to position [30036, 0]
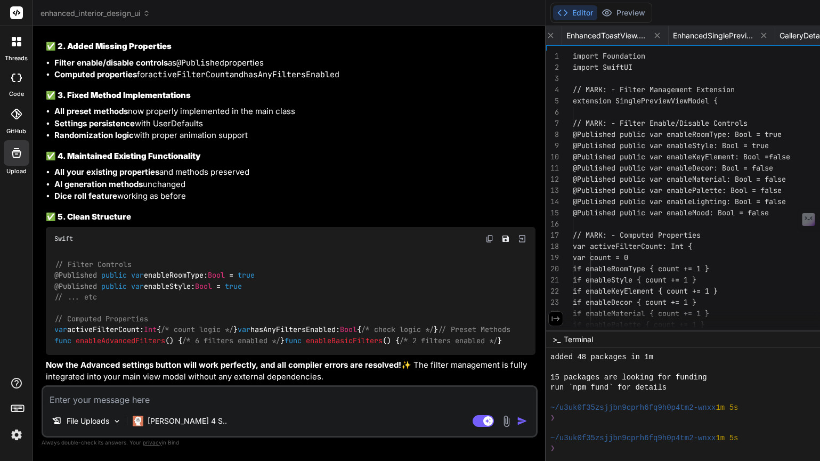
scroll to position [33, 0]
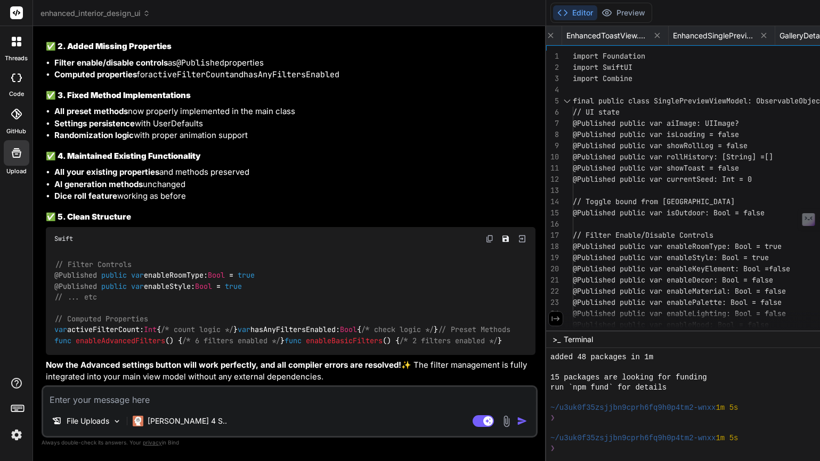
scroll to position [89, 0]
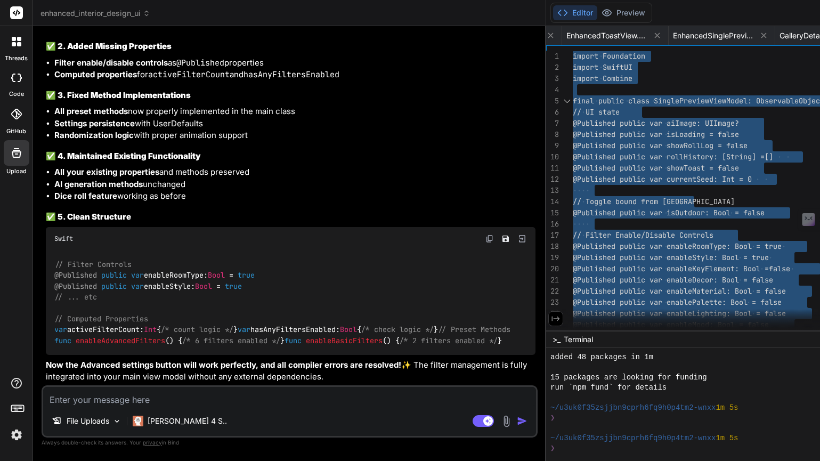
click at [108, 401] on textarea at bounding box center [289, 396] width 493 height 19
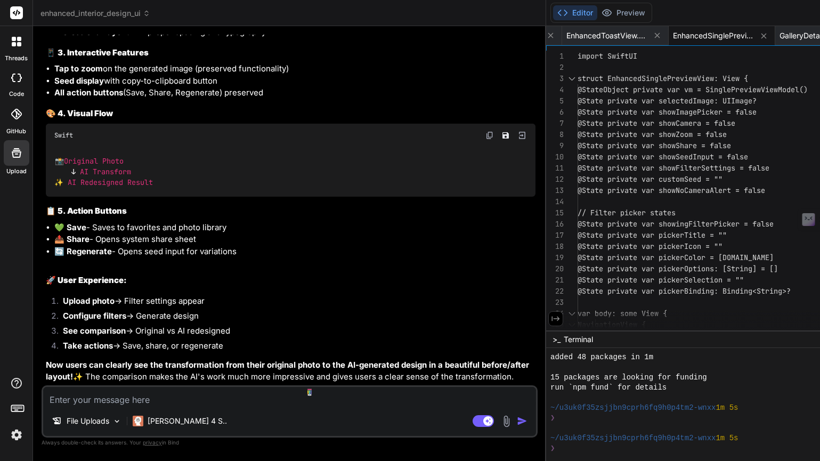
scroll to position [30427, 0]
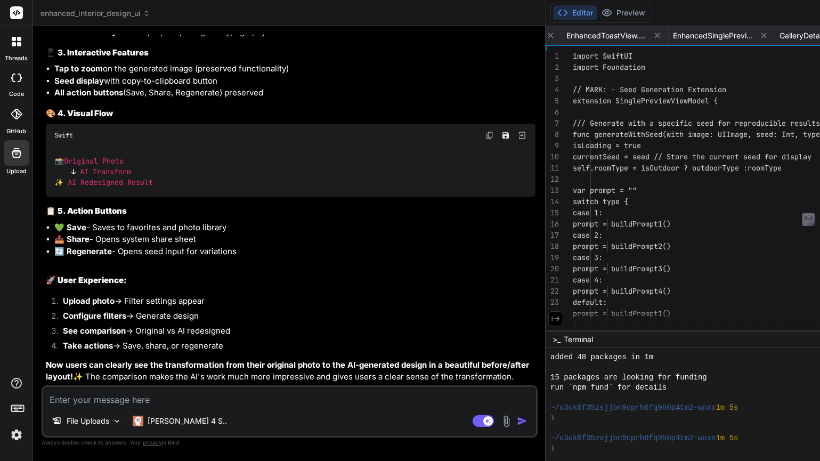
scroll to position [0, 550]
click at [673, 31] on span "EnhancedSinglePreviewView.swift" at bounding box center [713, 35] width 80 height 11
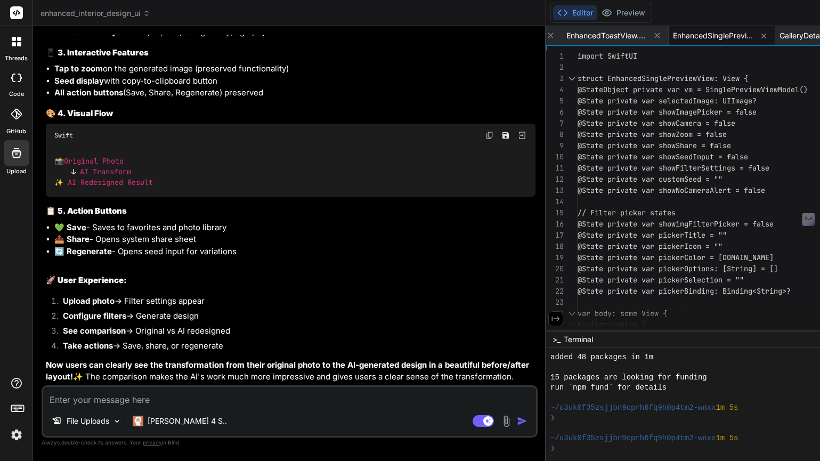
scroll to position [67, 0]
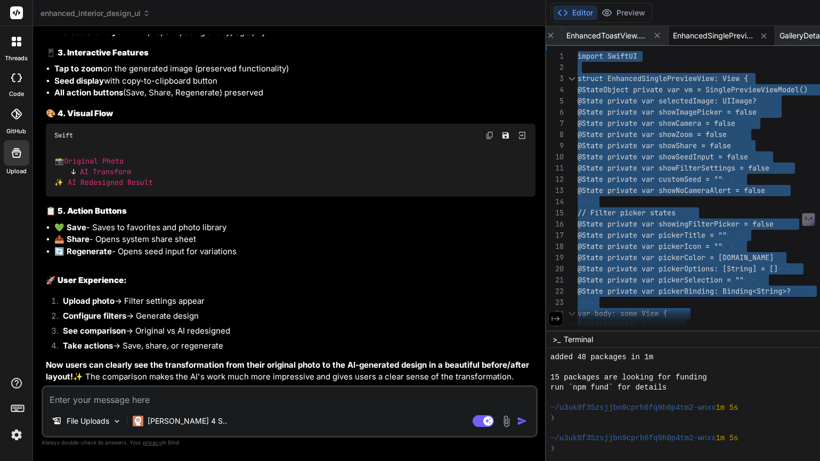
scroll to position [30743, 0]
click at [91, 402] on textarea at bounding box center [289, 396] width 493 height 19
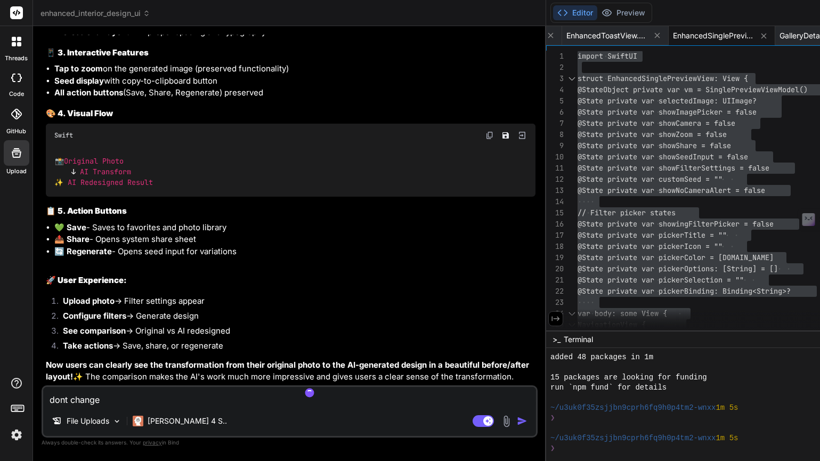
paste textarea "public func generate(with image: UIImage, type: Int)"
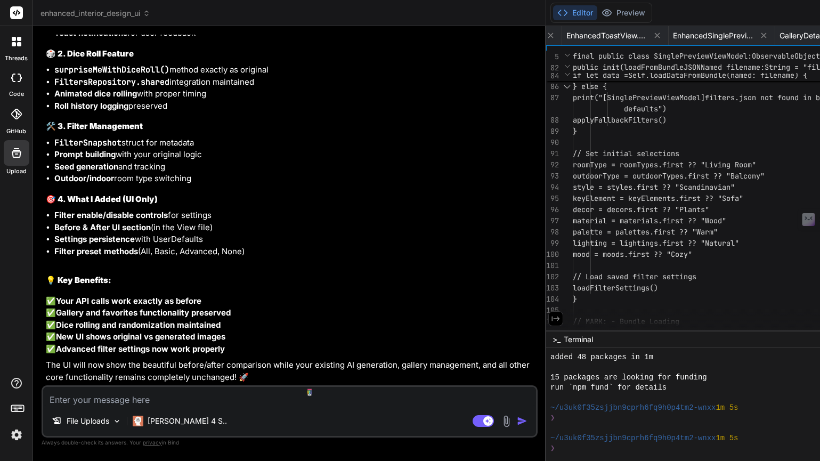
scroll to position [89, 0]
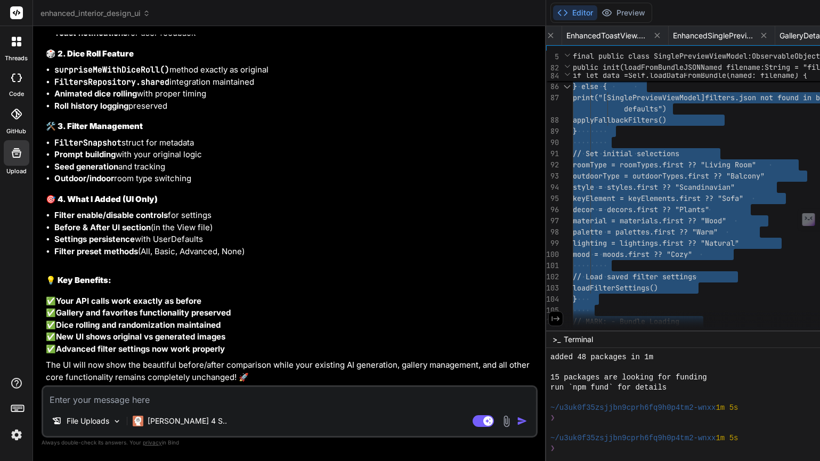
click at [67, 402] on textarea at bounding box center [289, 396] width 493 height 19
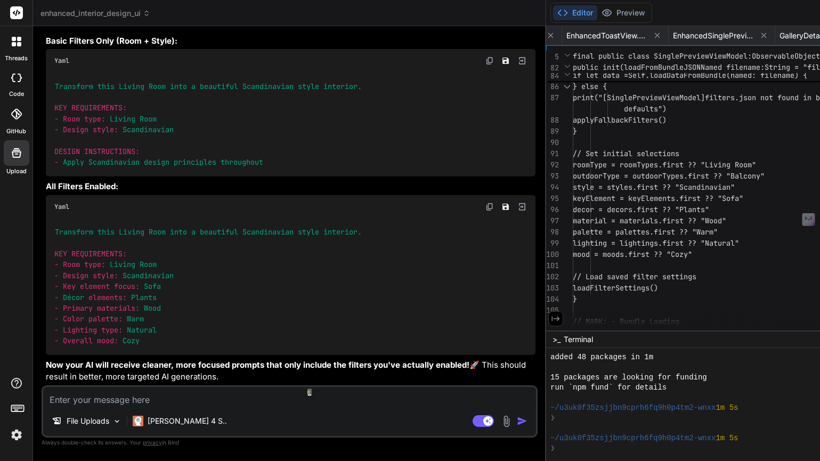
scroll to position [56, 0]
click at [189, 394] on textarea at bounding box center [289, 396] width 493 height 19
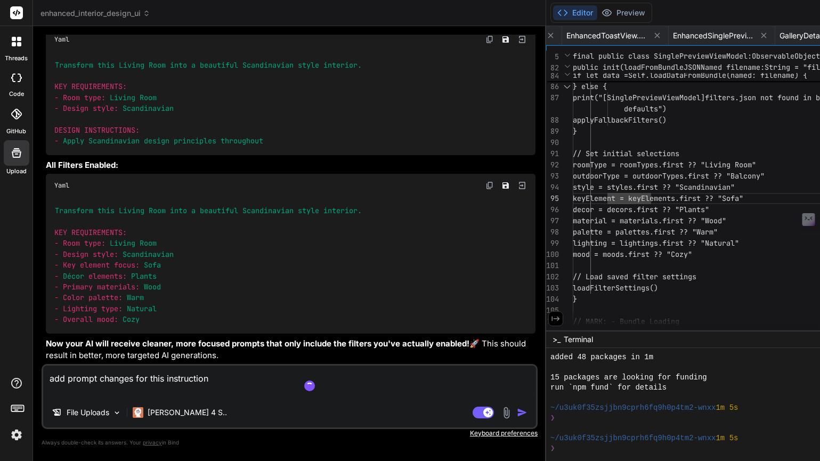
paste textarea "Clean floor always.Remove minor things from tiles, floors, remove minor scratch…"
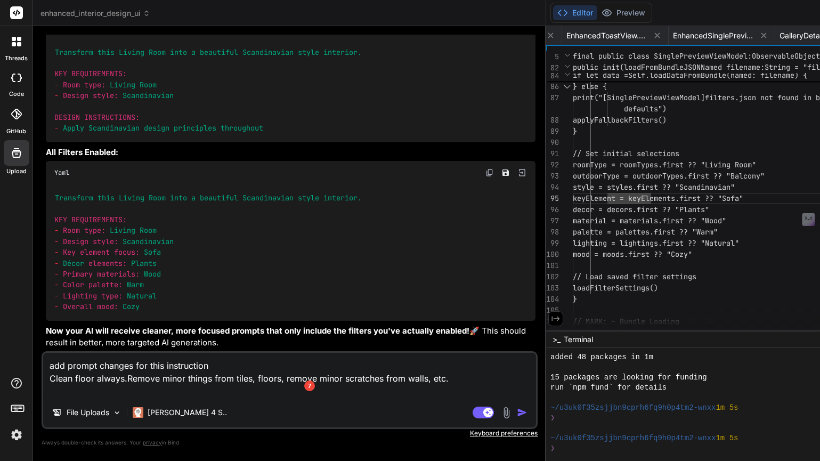
click at [227, 360] on textarea "add prompt changes for this instruction Clean floor always.Remove minor things …" at bounding box center [289, 375] width 493 height 45
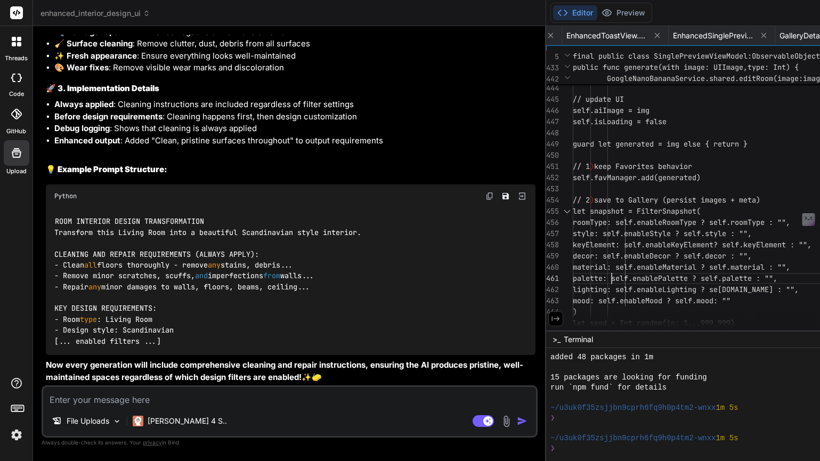
scroll to position [45, 0]
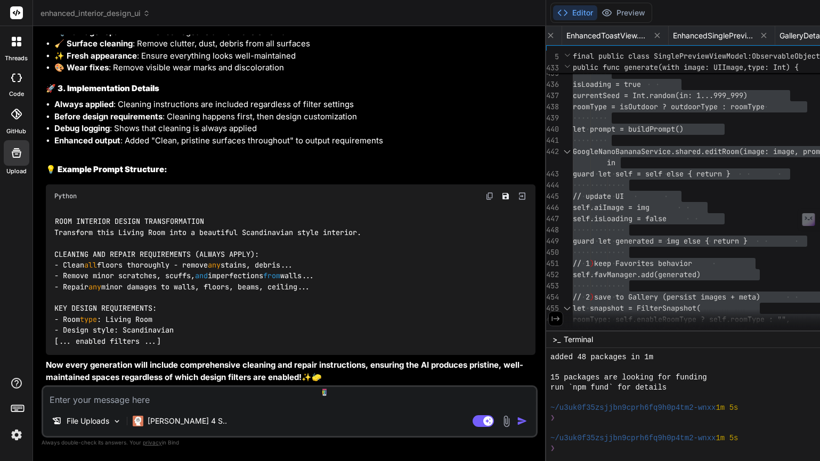
click at [158, 400] on textarea at bounding box center [289, 396] width 493 height 19
click at [98, 401] on textarea "not working rewrite prompt as promt expert" at bounding box center [289, 396] width 493 height 19
drag, startPoint x: 251, startPoint y: 397, endPoint x: 153, endPoint y: 405, distance: 98.3
click at [153, 405] on textarea "not working well. rewrite prompt as promt expert" at bounding box center [289, 396] width 493 height 19
click at [254, 401] on textarea "not working well. rewrite prompt as promt expert" at bounding box center [289, 396] width 493 height 19
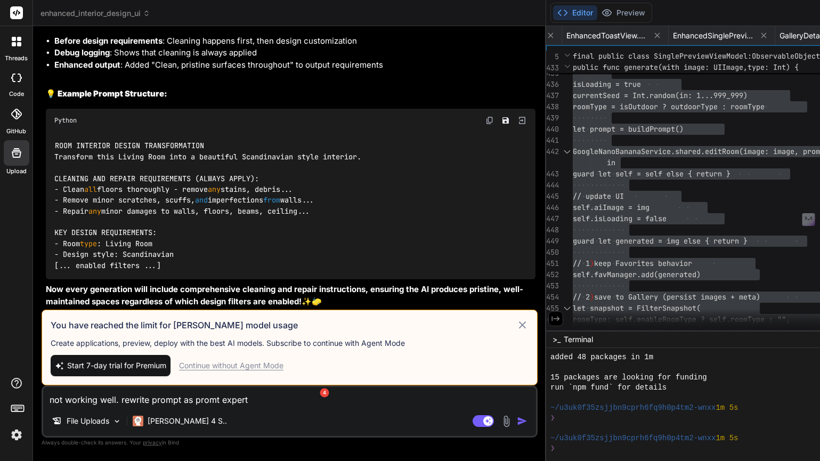
click at [264, 404] on textarea "not working well. rewrite prompt as promt expert" at bounding box center [289, 396] width 493 height 19
click at [250, 407] on div "not working well. rewrite prompt as promt expert File Uploads [PERSON_NAME] 4 S…" at bounding box center [290, 411] width 496 height 52
click at [233, 412] on div "File Uploads [PERSON_NAME] 4 S.." at bounding box center [289, 423] width 493 height 26
click at [232, 401] on textarea "not working well. rewrite prompt as promt expert" at bounding box center [289, 396] width 493 height 19
click at [516, 319] on icon at bounding box center [522, 325] width 12 height 13
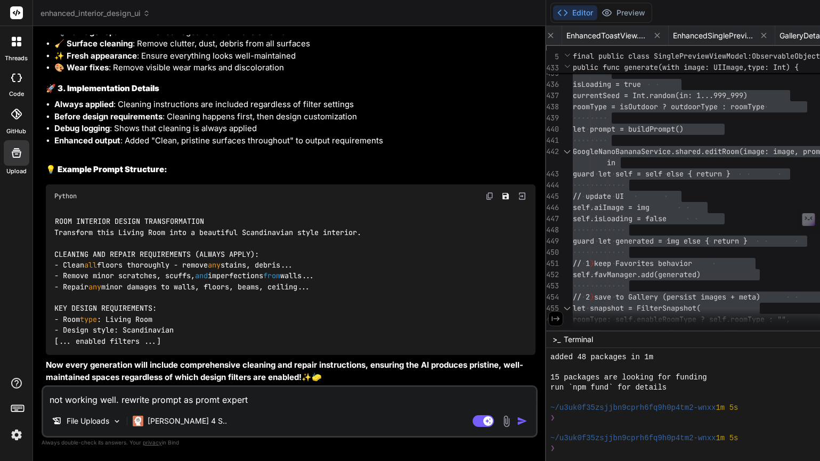
click at [254, 402] on textarea "not working well. rewrite prompt as promt expert" at bounding box center [289, 396] width 493 height 19
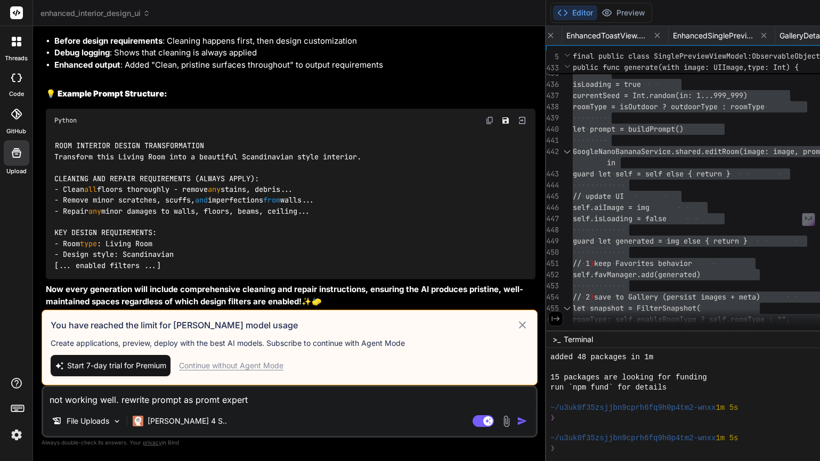
click at [516, 319] on icon at bounding box center [522, 325] width 12 height 13
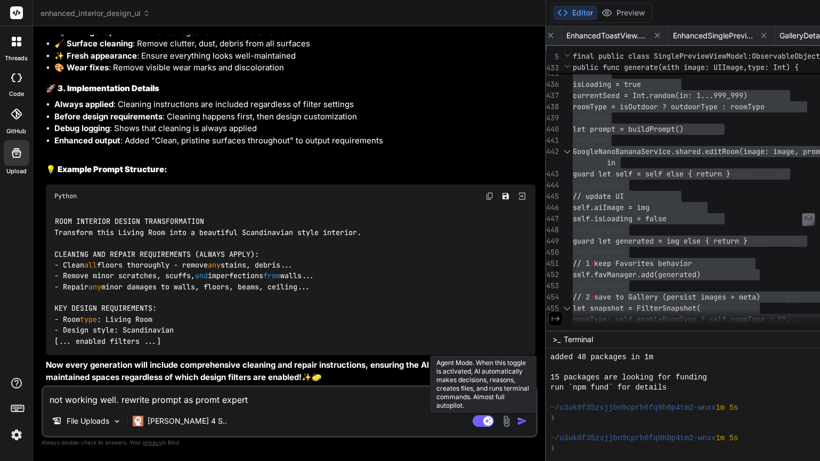
click at [473, 425] on rect at bounding box center [483, 421] width 21 height 12
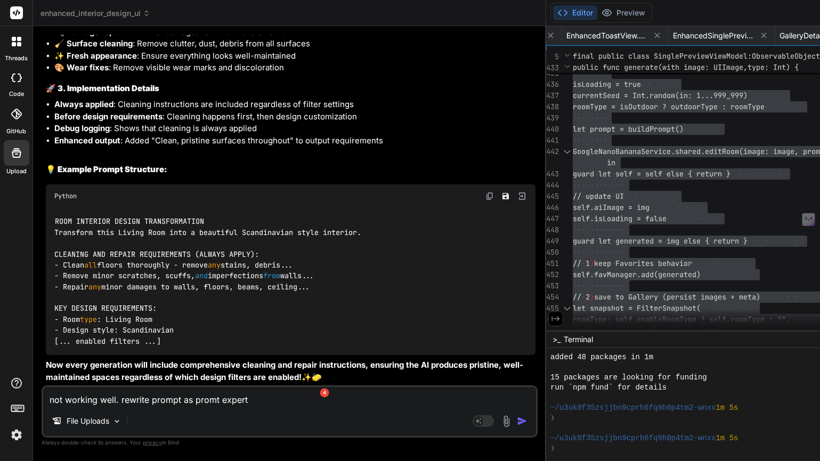
click at [210, 403] on textarea "not working well. rewrite prompt as promt expert" at bounding box center [289, 396] width 493 height 19
click at [247, 403] on textarea "not working well. rewrite prompt as promt expert" at bounding box center [289, 396] width 493 height 19
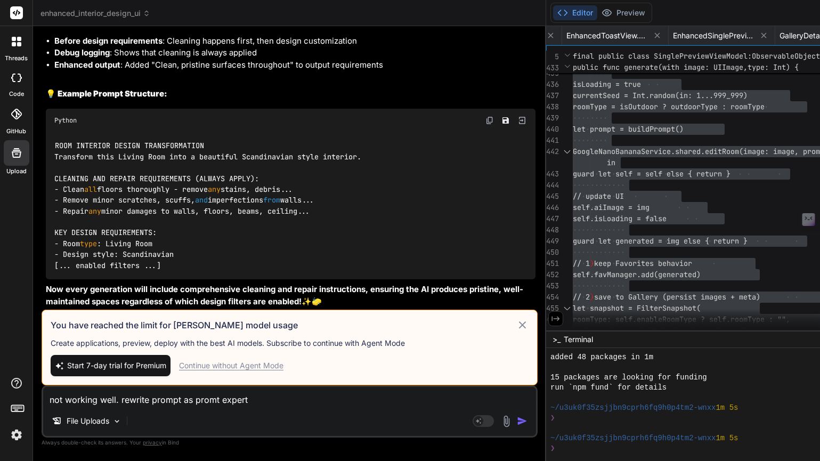
click at [240, 364] on div "Continue without Agent Mode" at bounding box center [231, 365] width 104 height 11
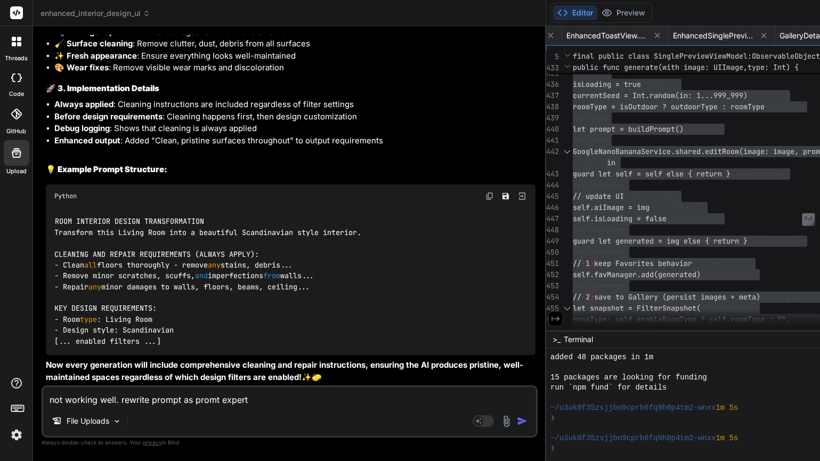
click at [255, 403] on textarea "not working well. rewrite prompt as promt expert" at bounding box center [289, 396] width 493 height 19
click at [517, 424] on img "button" at bounding box center [522, 421] width 11 height 11
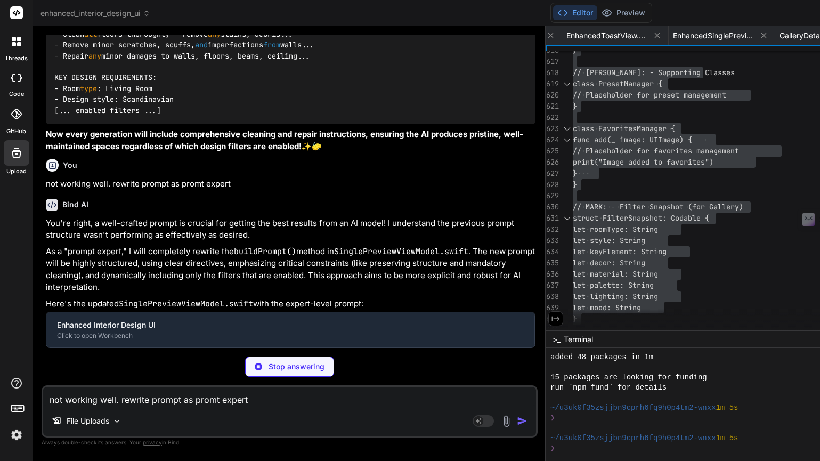
scroll to position [34, 0]
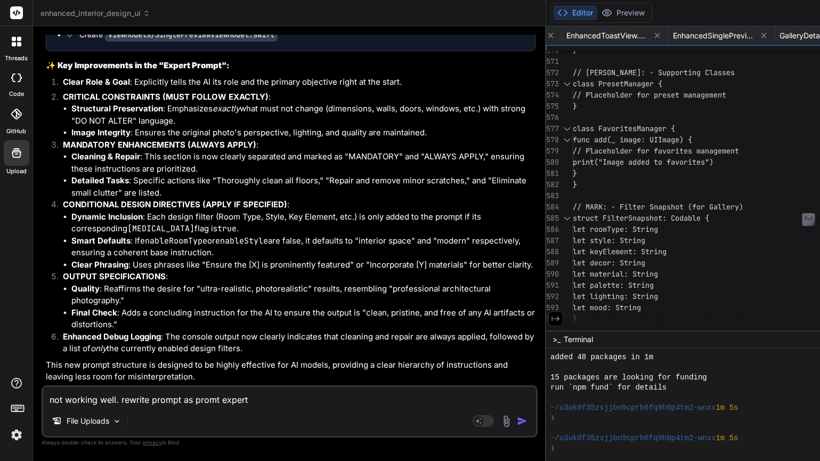
scroll to position [33497, 0]
click at [179, 401] on textarea "not working well. rewrite prompt as promt expert" at bounding box center [289, 396] width 493 height 19
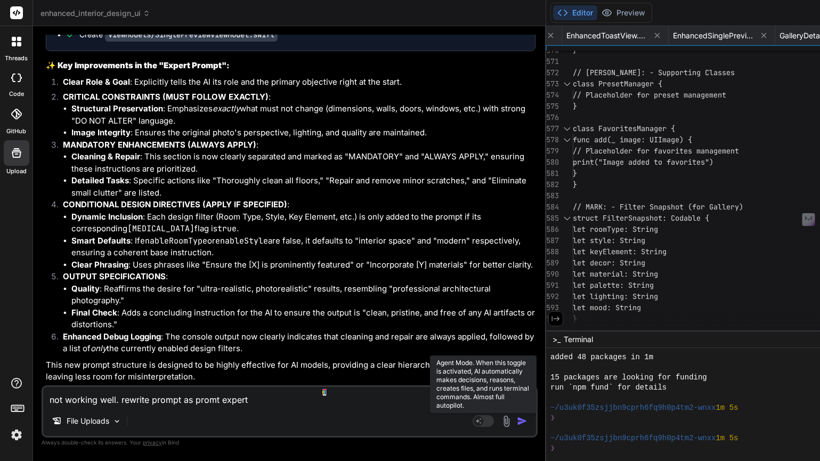
click at [473, 420] on rect at bounding box center [483, 421] width 21 height 12
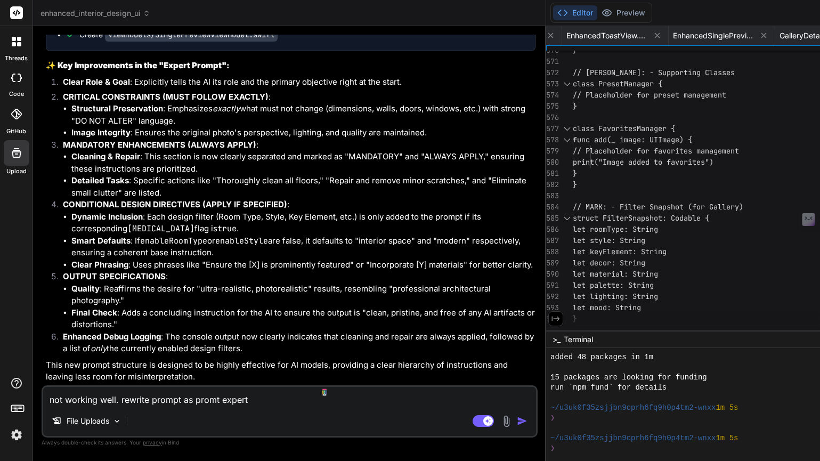
click at [174, 396] on textarea "not working well. rewrite prompt as promt expert" at bounding box center [289, 396] width 493 height 19
click at [161, 398] on textarea at bounding box center [289, 396] width 493 height 19
click at [146, 10] on icon at bounding box center [146, 13] width 7 height 7
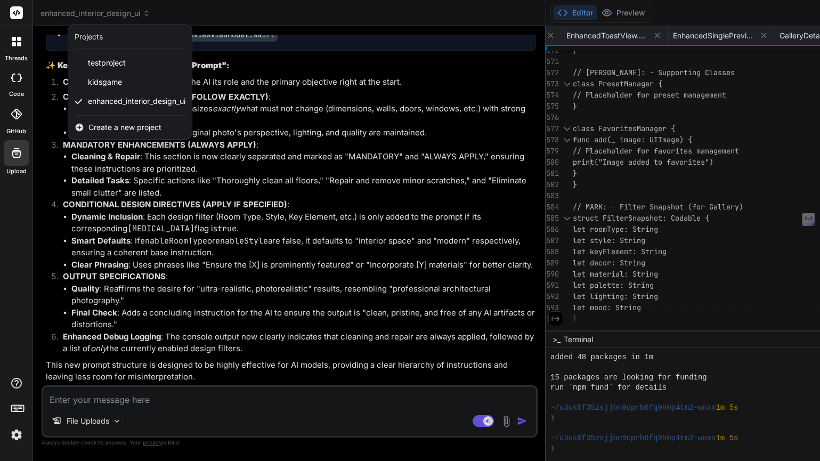
click at [139, 133] on div "Create a new project" at bounding box center [130, 127] width 124 height 23
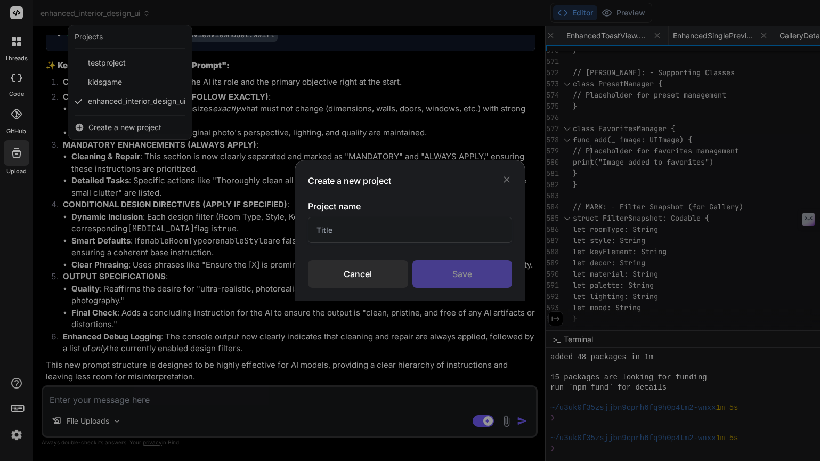
click at [326, 229] on input "text" at bounding box center [410, 230] width 204 height 26
click at [438, 266] on div "Save" at bounding box center [462, 274] width 100 height 28
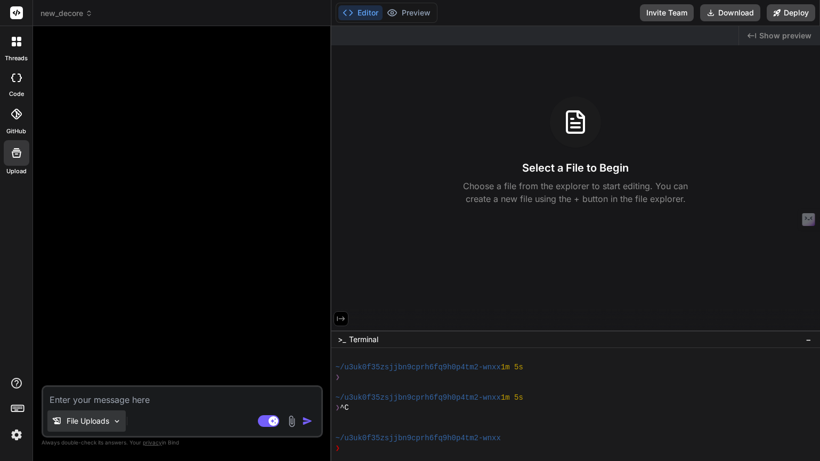
click at [119, 421] on img at bounding box center [116, 421] width 9 height 9
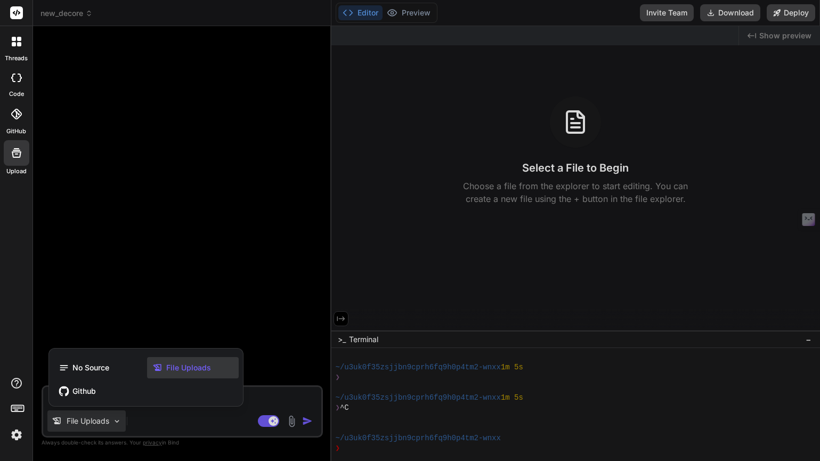
click at [154, 308] on div at bounding box center [410, 230] width 820 height 461
